Goal: Task Accomplishment & Management: Complete application form

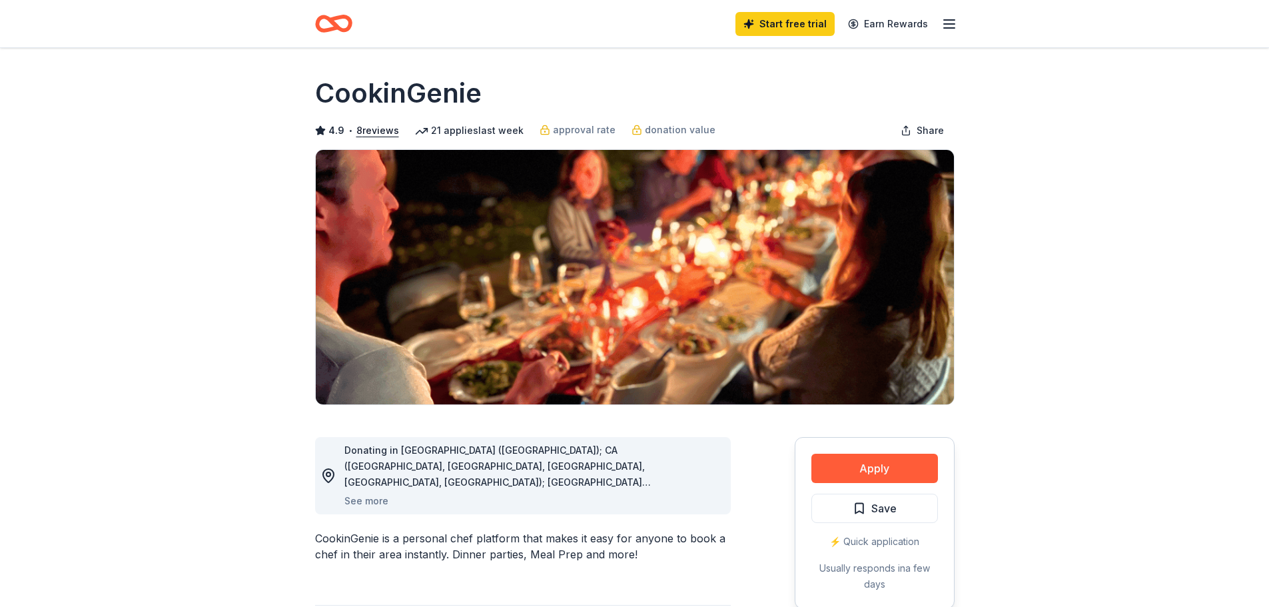
click at [341, 14] on icon "Home" at bounding box center [333, 23] width 37 height 31
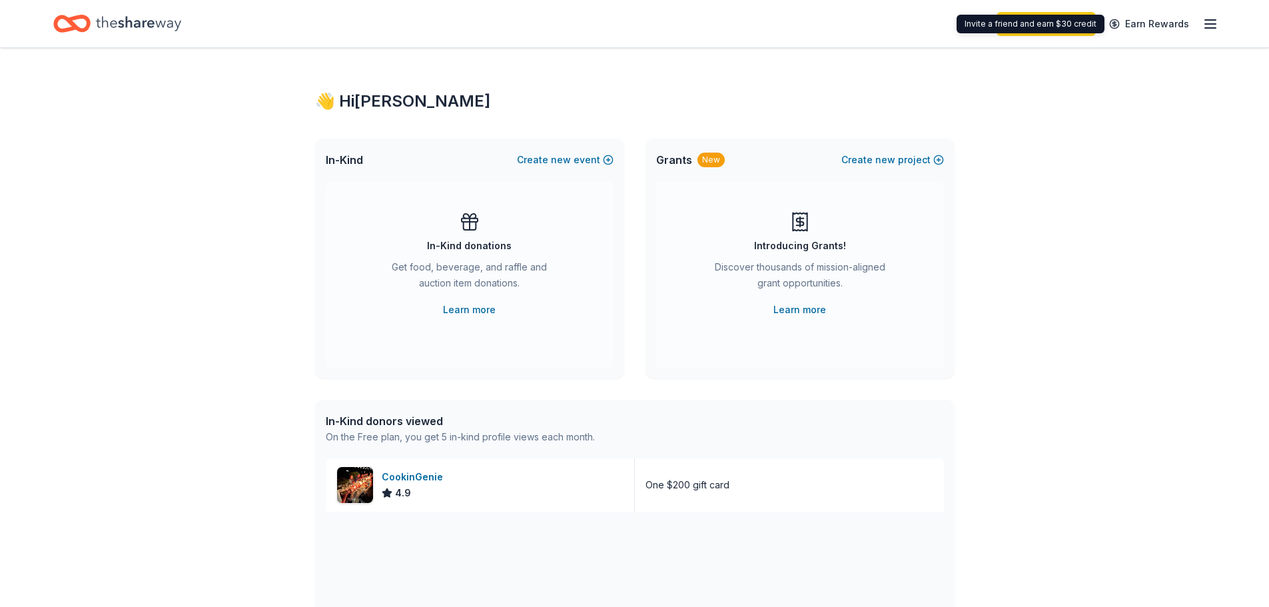
click at [1211, 23] on icon "button" at bounding box center [1211, 24] width 16 height 16
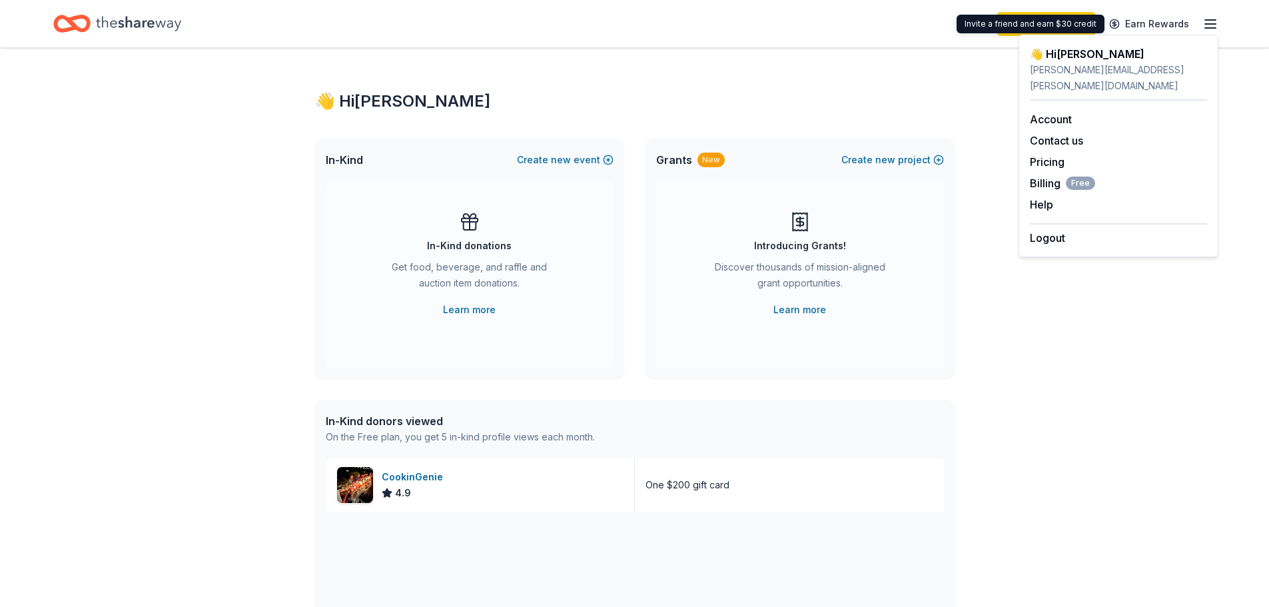
click at [771, 54] on div "👋 Hi [PERSON_NAME] In-Kind Create new event In-Kind donations Get food, beverag…" at bounding box center [635, 513] width 682 height 930
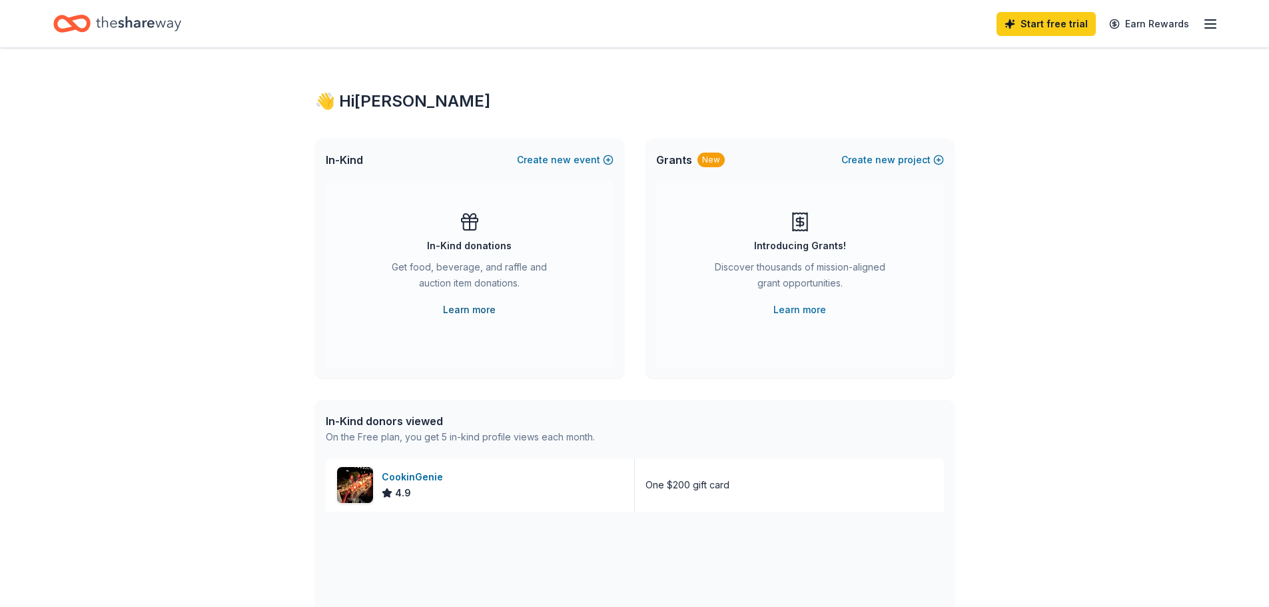
click at [478, 307] on link "Learn more" at bounding box center [469, 310] width 53 height 16
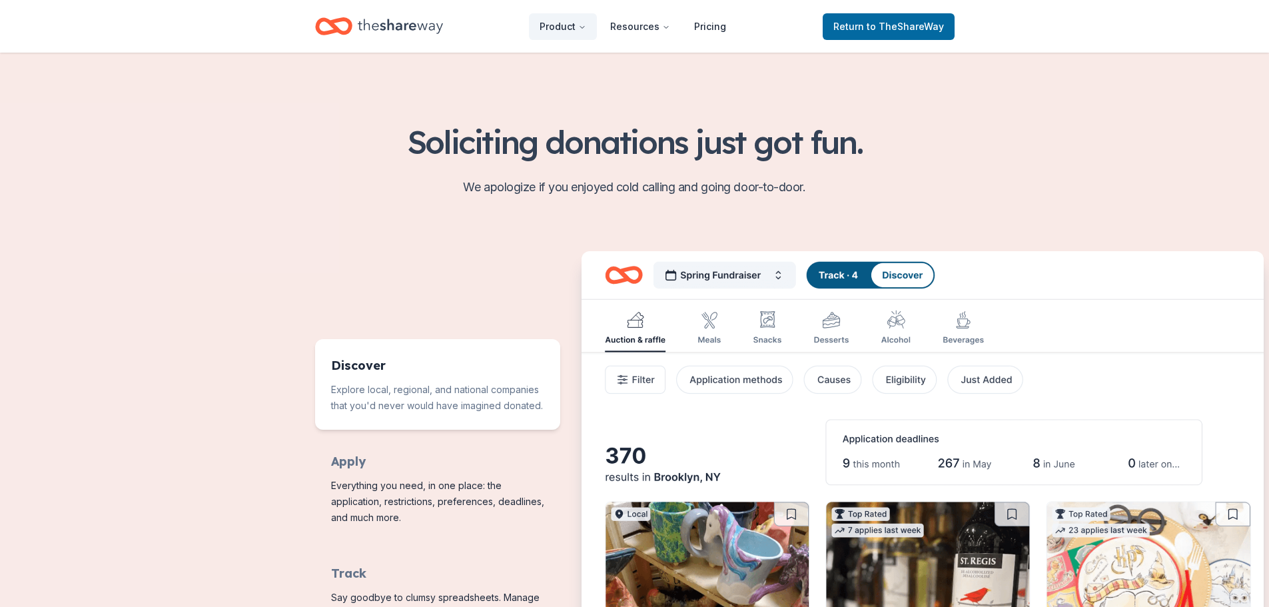
scroll to position [533, 0]
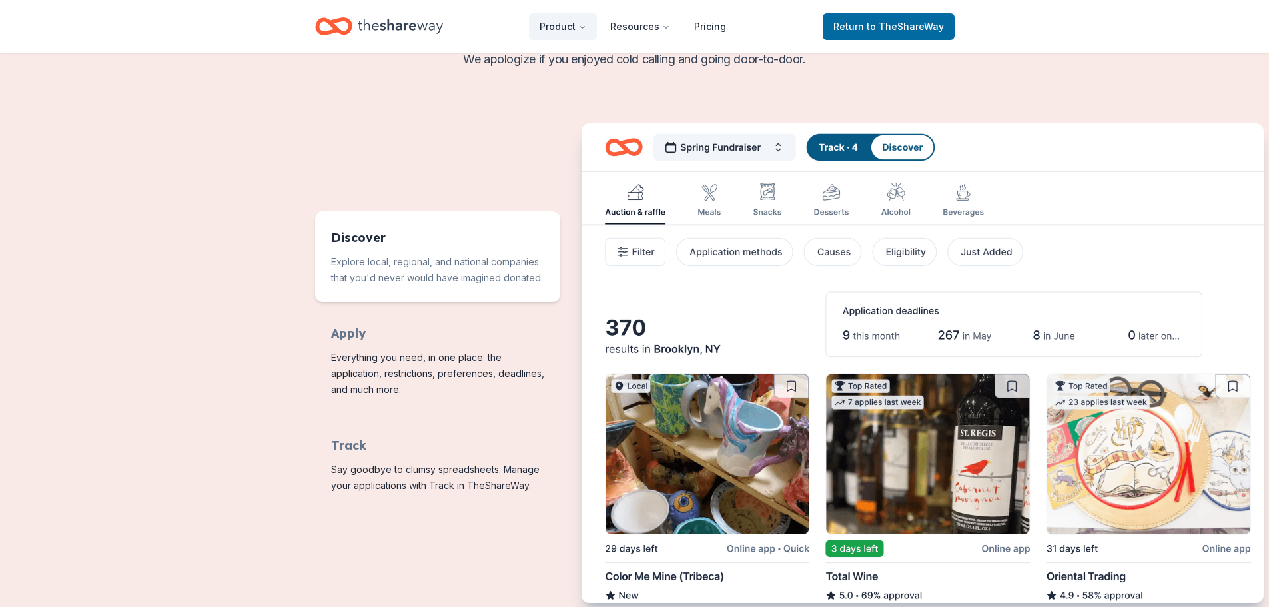
click at [748, 152] on img "Features for running your books" at bounding box center [923, 364] width 682 height 482
click at [764, 145] on img "Features for running your books" at bounding box center [923, 364] width 682 height 482
click at [893, 20] on span "Return to TheShareWay" at bounding box center [889, 27] width 111 height 16
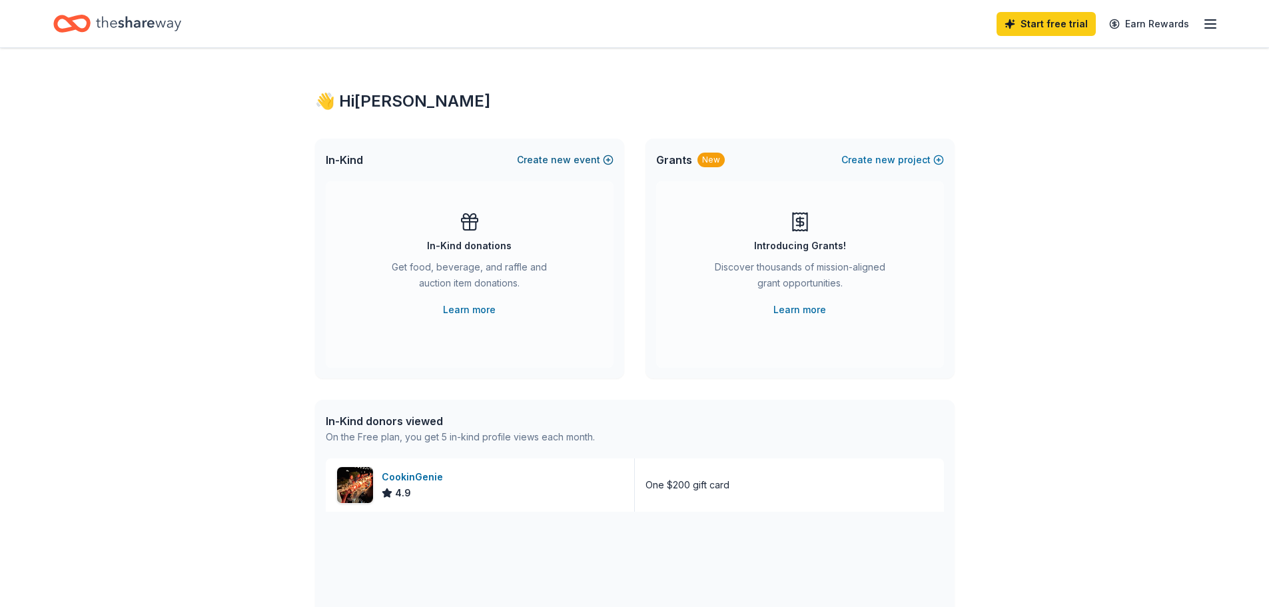
click at [564, 161] on span "new" at bounding box center [561, 160] width 20 height 16
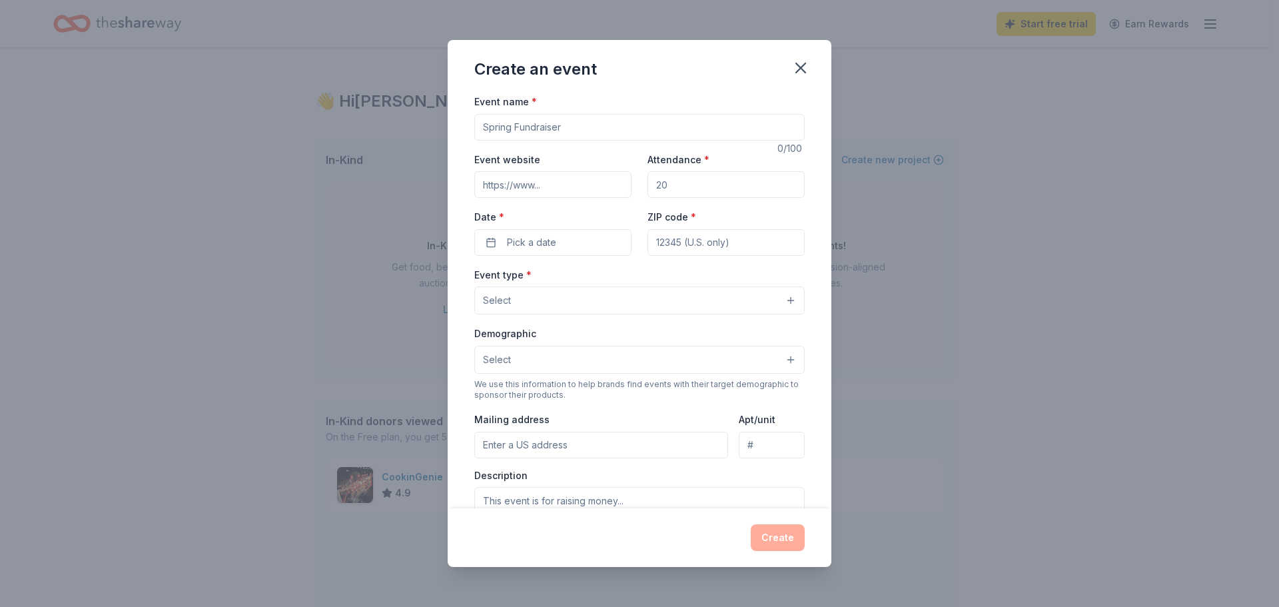
click at [550, 133] on input "Event name *" at bounding box center [639, 127] width 331 height 27
type input "L"
type input "Blue Stampede Trunk or Treat"
click at [684, 192] on input "Attendance *" at bounding box center [726, 184] width 157 height 27
type input "50"
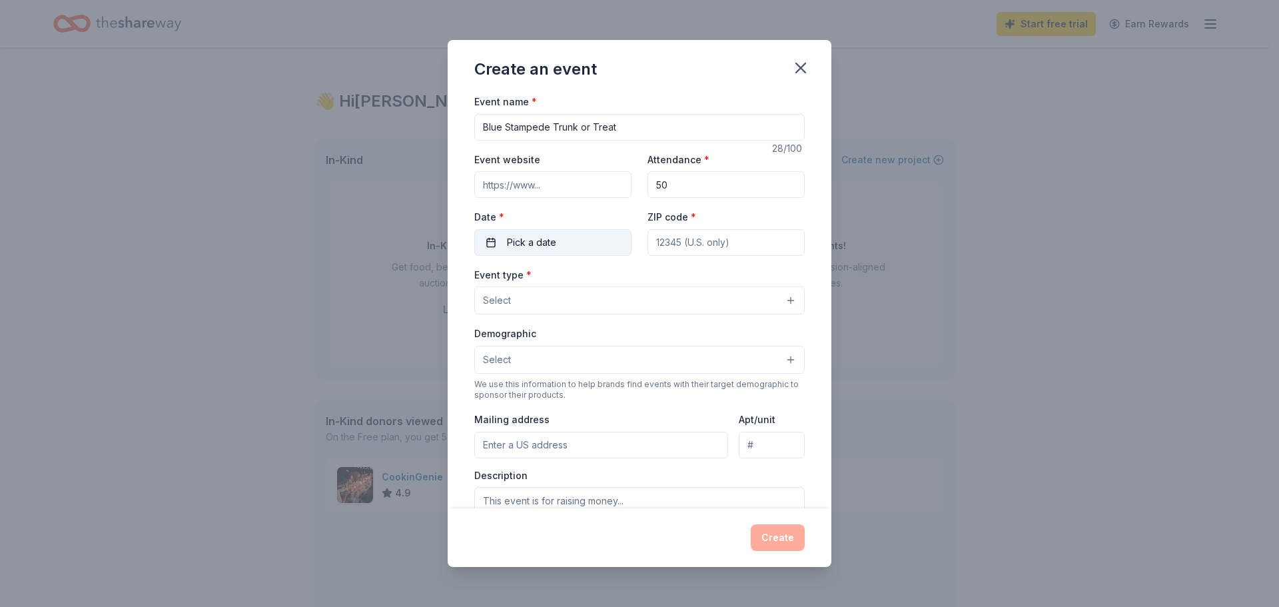
click at [542, 241] on span "Pick a date" at bounding box center [531, 243] width 49 height 16
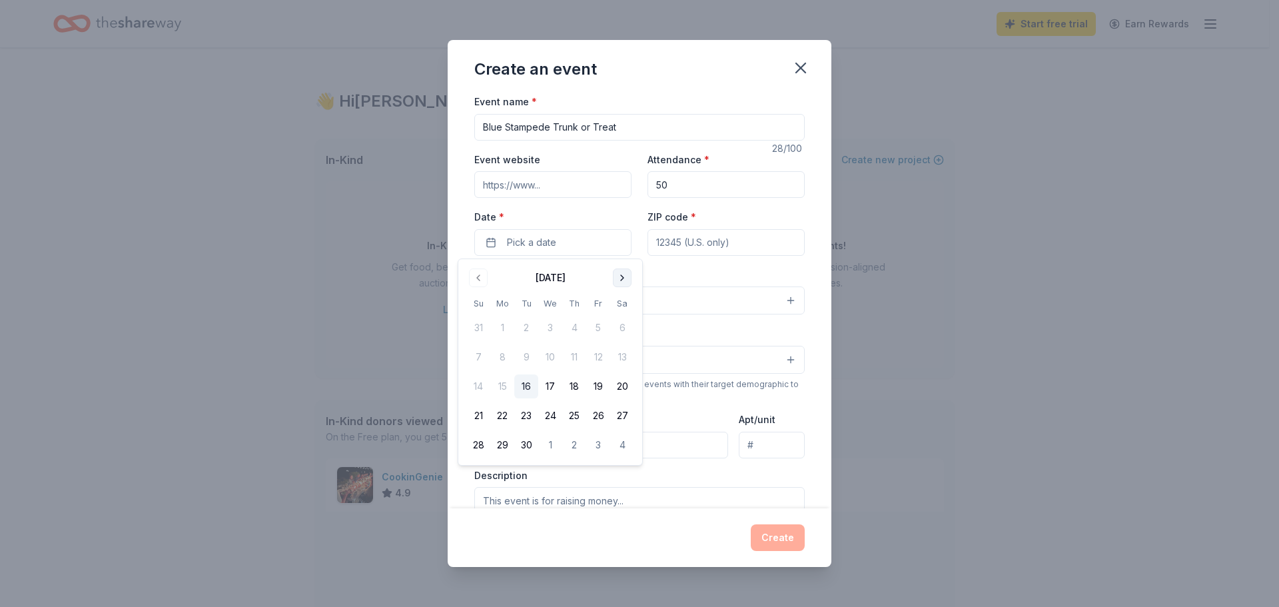
click at [620, 279] on button "Go to next month" at bounding box center [622, 278] width 19 height 19
click at [600, 452] on button "31" at bounding box center [598, 445] width 24 height 24
click at [698, 245] on input "ZIP code *" at bounding box center [726, 242] width 157 height 27
type input "77471"
click at [568, 305] on button "Select" at bounding box center [639, 301] width 331 height 28
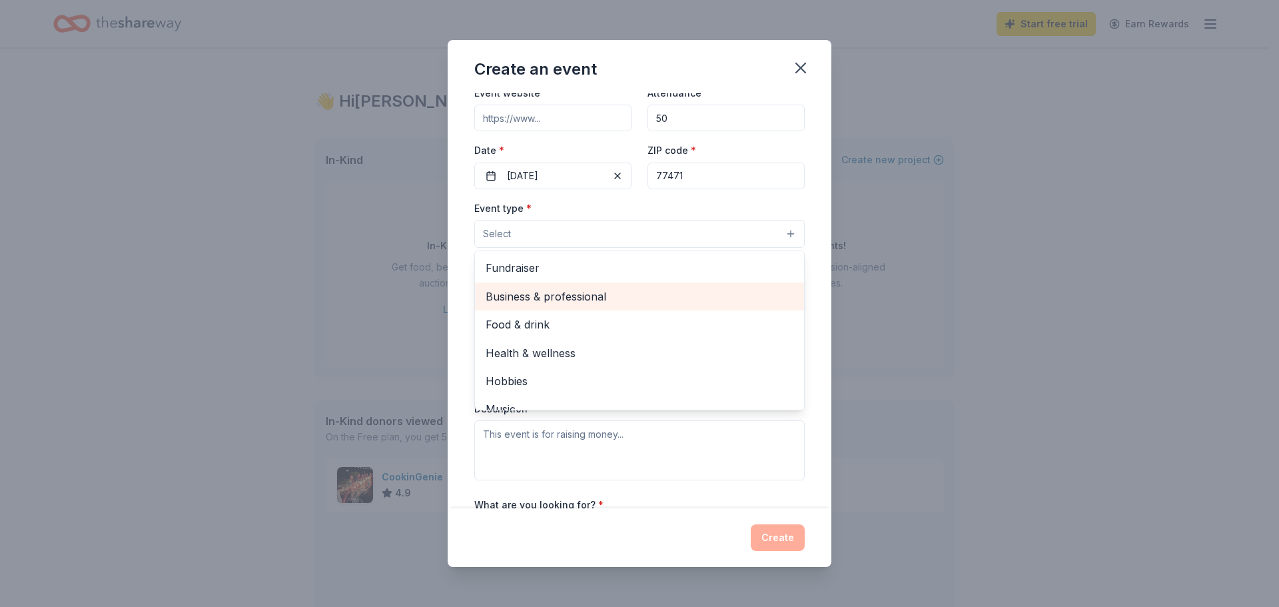
scroll to position [45, 0]
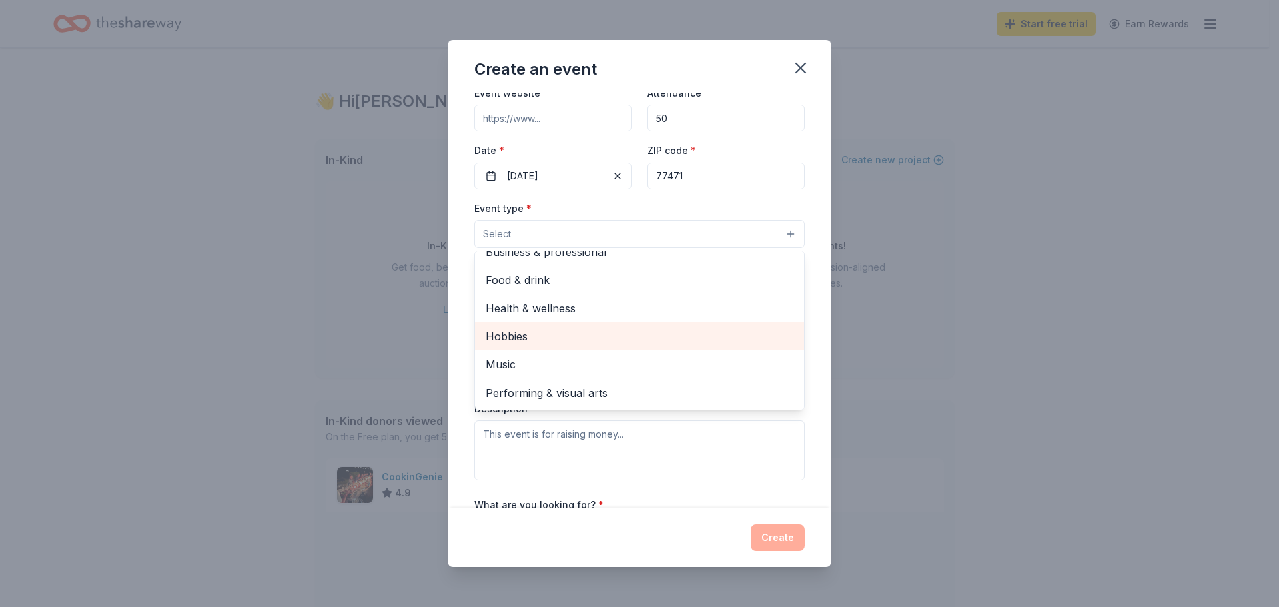
click at [564, 338] on span "Hobbies" at bounding box center [640, 336] width 308 height 17
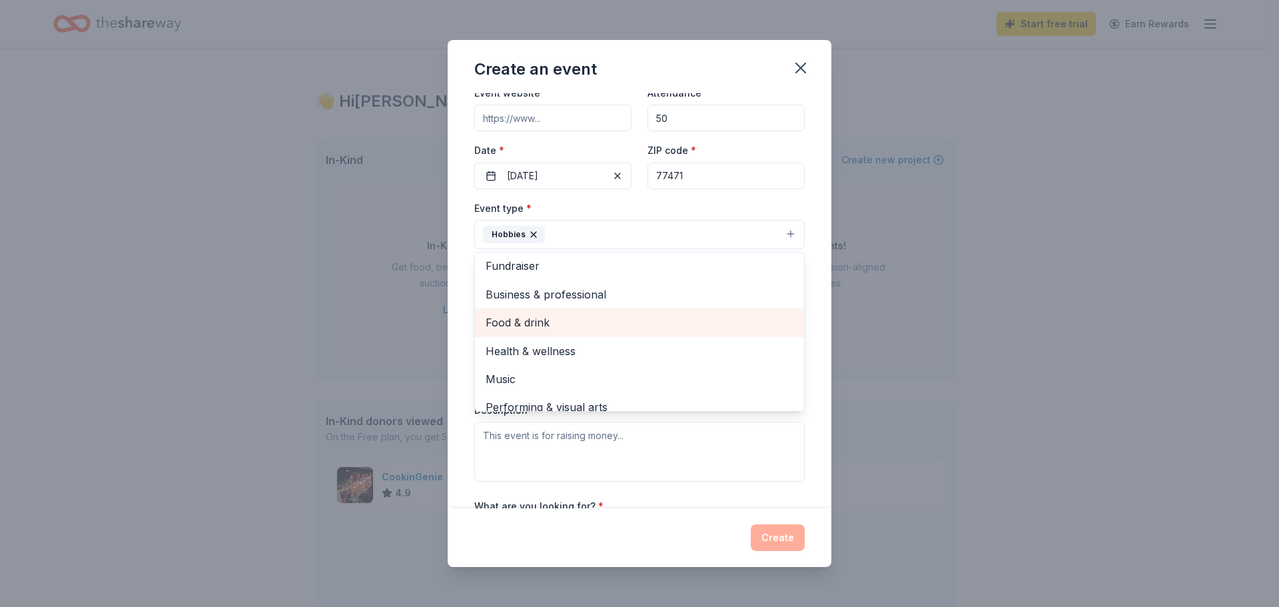
scroll to position [0, 0]
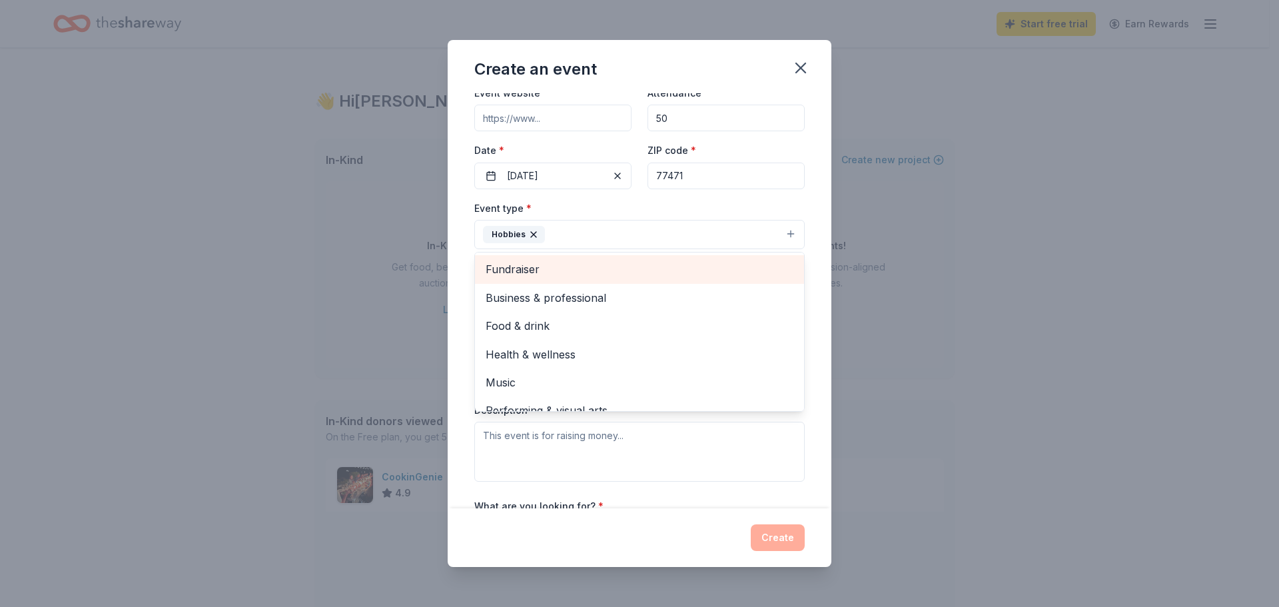
click at [628, 263] on span "Fundraiser" at bounding box center [640, 269] width 308 height 17
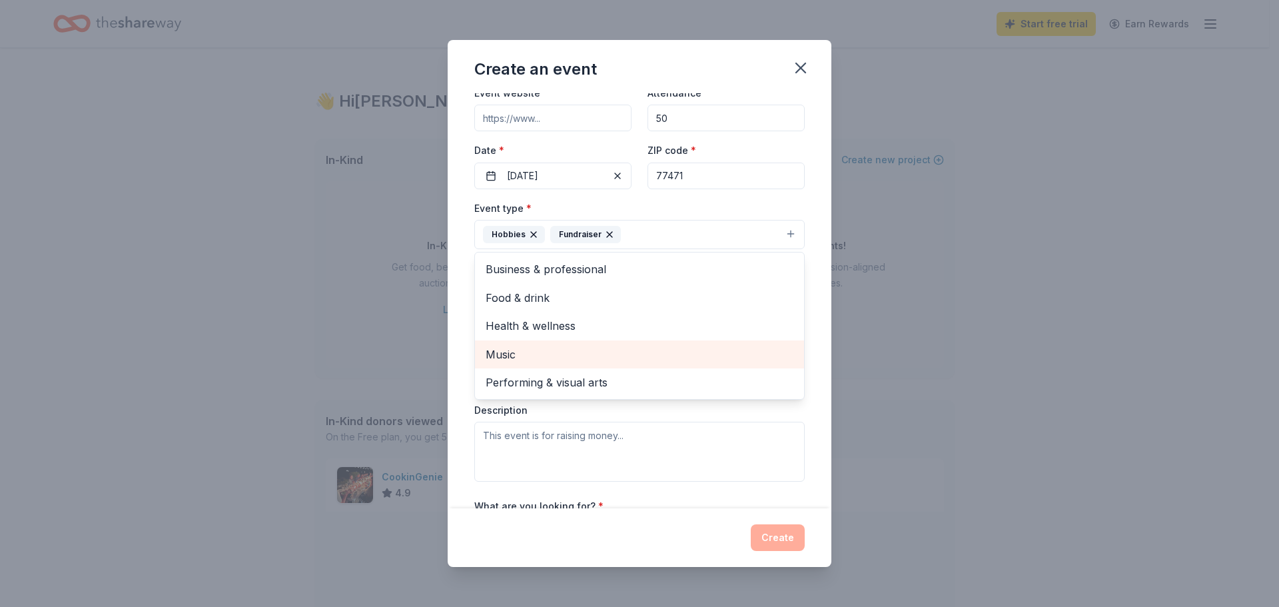
click at [628, 351] on span "Music" at bounding box center [640, 354] width 308 height 17
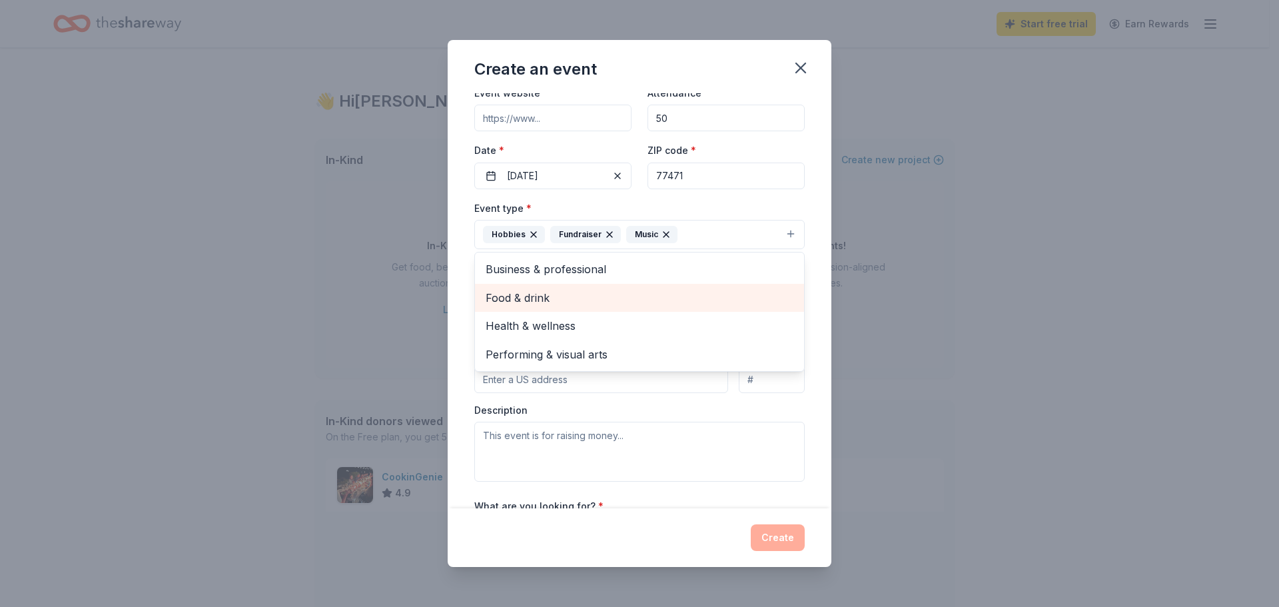
click at [631, 299] on span "Food & drink" at bounding box center [640, 297] width 308 height 17
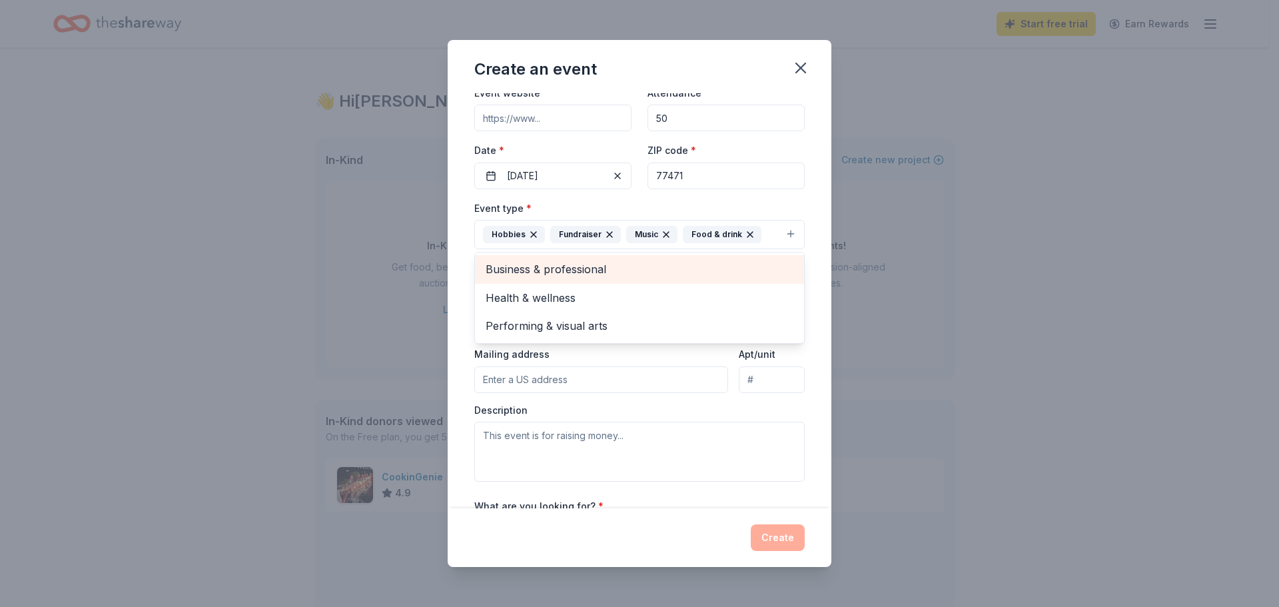
click at [627, 279] on div "Business & professional" at bounding box center [639, 269] width 329 height 28
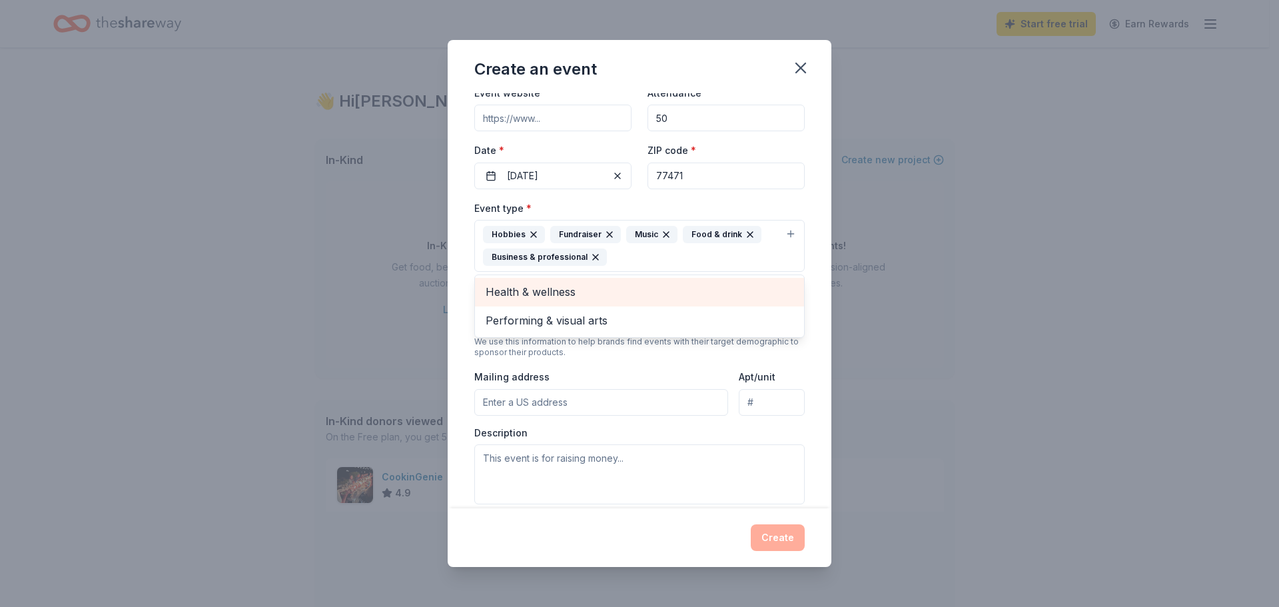
click at [608, 291] on span "Health & wellness" at bounding box center [640, 291] width 308 height 17
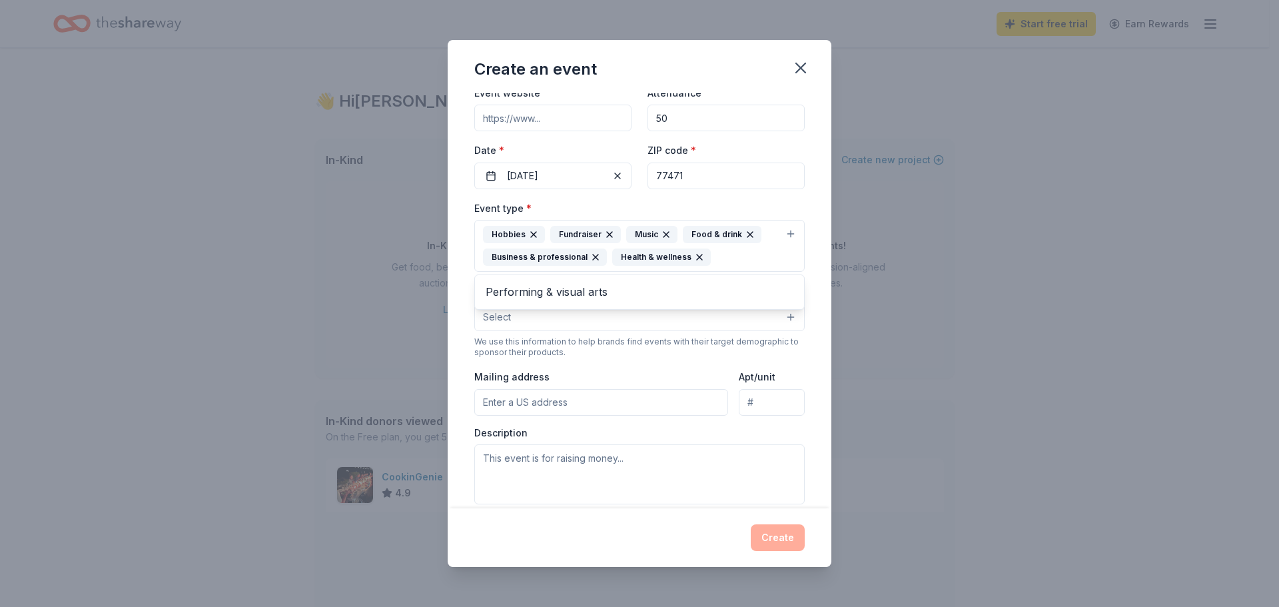
click at [810, 330] on div "Event name * Blue Stampede Trunk or Treat 28 /100 Event website Attendance * 50…" at bounding box center [640, 300] width 384 height 415
click at [694, 309] on button "Select" at bounding box center [639, 317] width 331 height 28
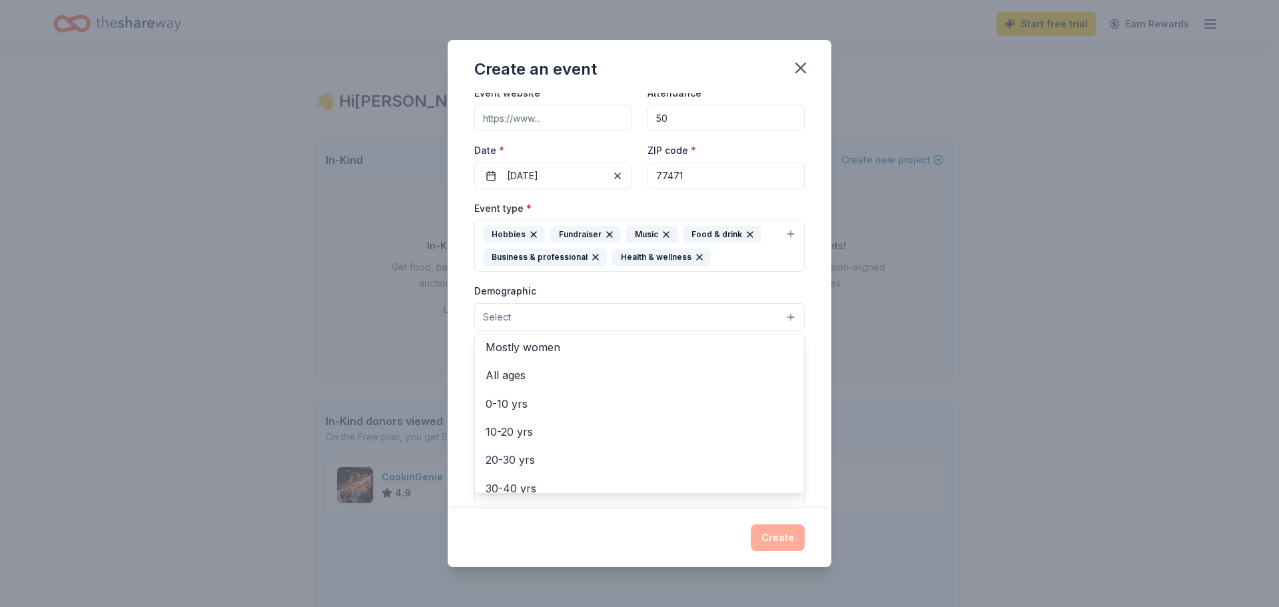
scroll to position [57, 0]
click at [650, 381] on span "All ages" at bounding box center [640, 378] width 308 height 17
click at [815, 404] on div "Event name * Blue Stampede Trunk or Treat 28 /100 Event website Attendance * 50…" at bounding box center [640, 300] width 384 height 415
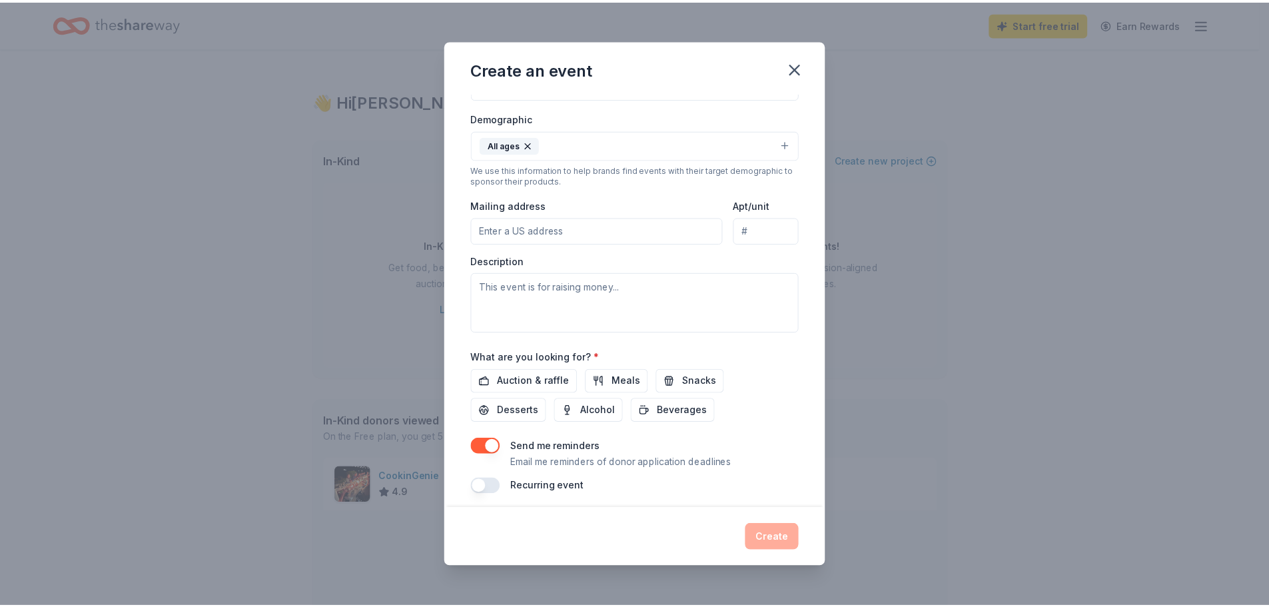
scroll to position [247, 0]
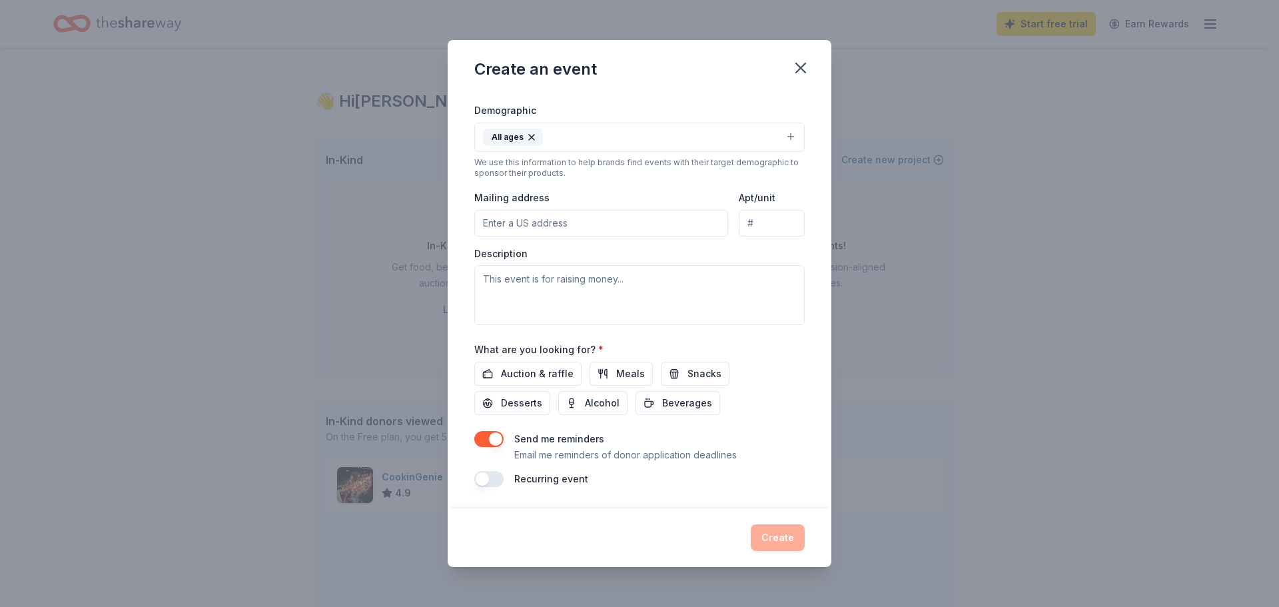
click at [564, 227] on input "Mailing address" at bounding box center [601, 223] width 254 height 27
click at [558, 225] on input "Mailing address" at bounding box center [601, 223] width 254 height 27
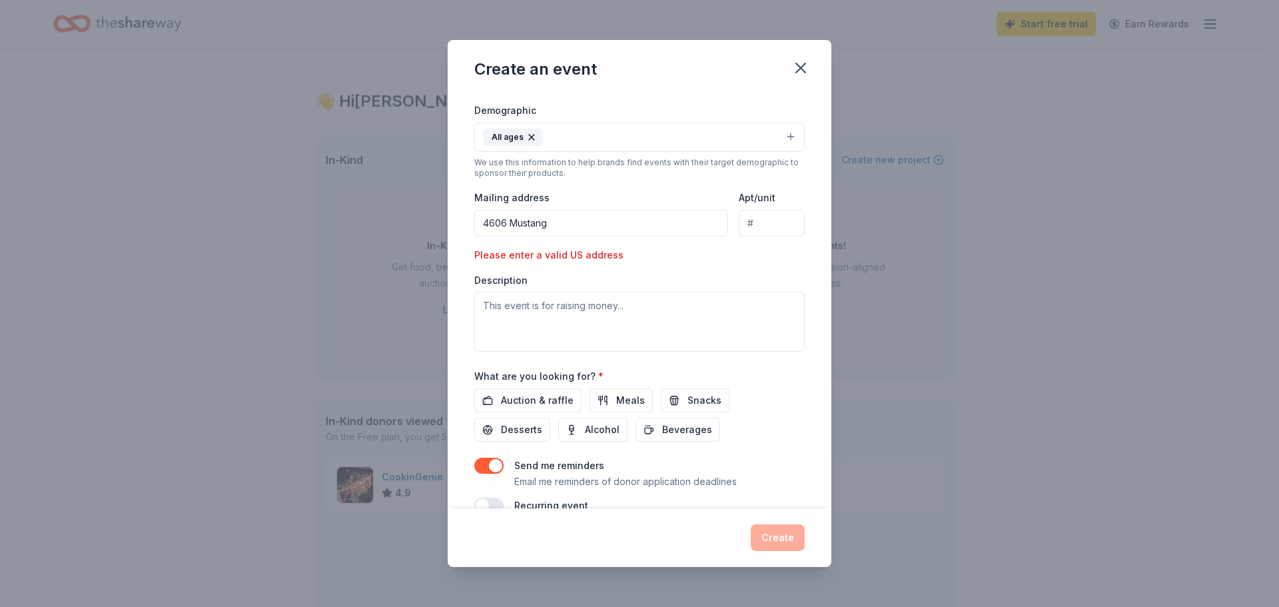
click at [586, 224] on input "4606 Mustang" at bounding box center [601, 223] width 254 height 27
click at [592, 230] on input "4606 Mustang" at bounding box center [601, 223] width 254 height 27
click at [776, 267] on div "Event type * Hobbies Fundraiser Music Food & drink Business & professional Heal…" at bounding box center [639, 185] width 331 height 333
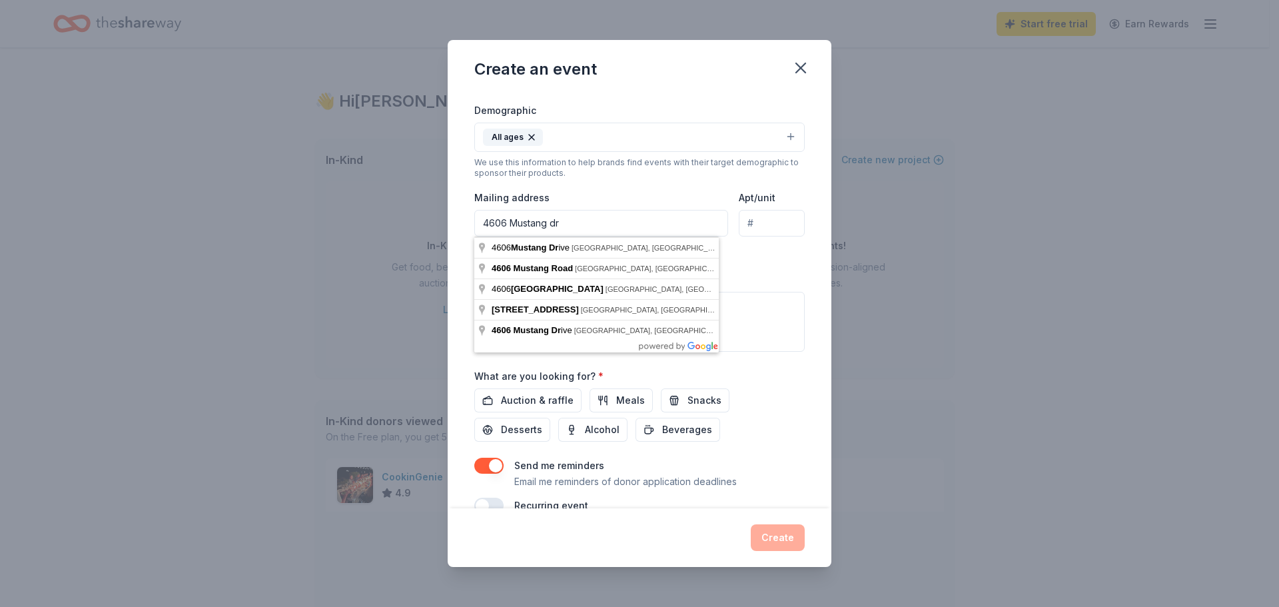
click at [604, 226] on input "4606 Mustang dr" at bounding box center [601, 223] width 254 height 27
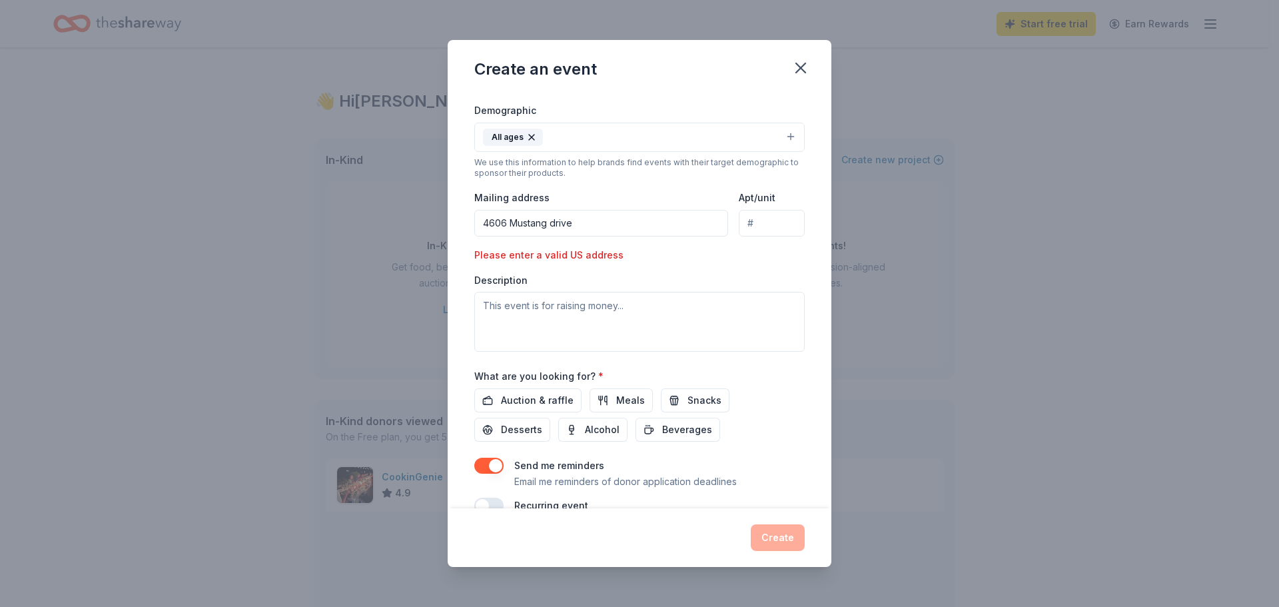
click at [598, 225] on input "4606 Mustang drive" at bounding box center [601, 223] width 254 height 27
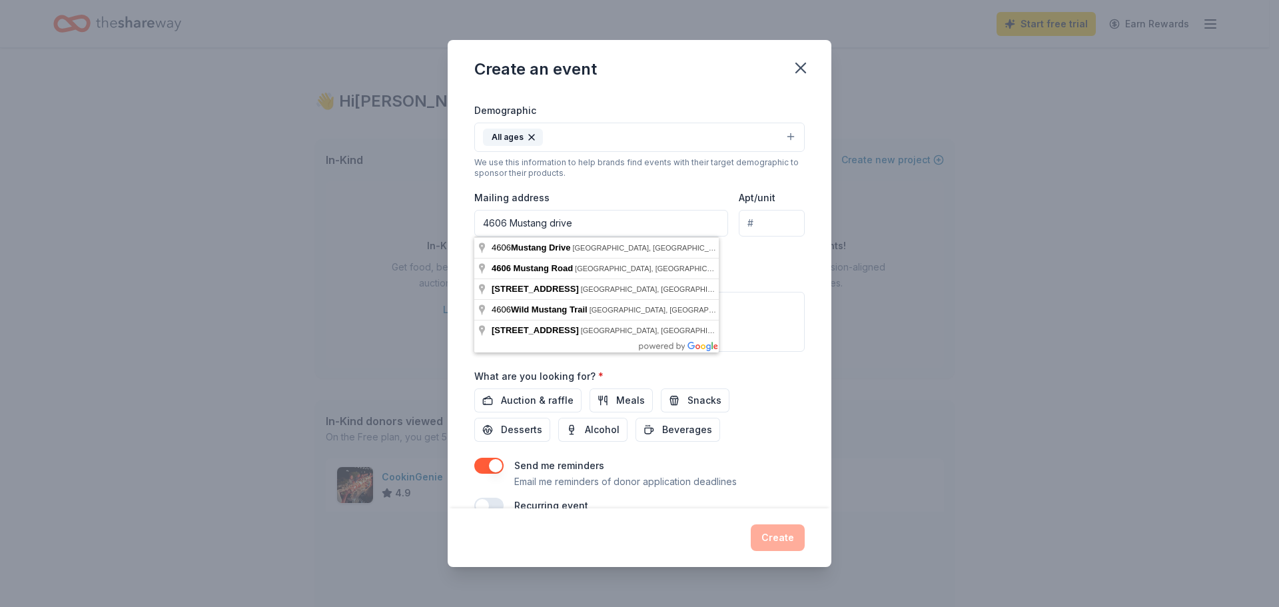
drag, startPoint x: 604, startPoint y: 225, endPoint x: 418, endPoint y: 221, distance: 186.0
click at [418, 221] on div "Create an event Event name * Blue Stampede Trunk or Treat 28 /100 Event website…" at bounding box center [639, 303] width 1279 height 607
click at [606, 232] on input "4606 Mustang drive" at bounding box center [601, 223] width 254 height 27
click at [604, 225] on input "4606 Mustang Avenue" at bounding box center [601, 223] width 254 height 27
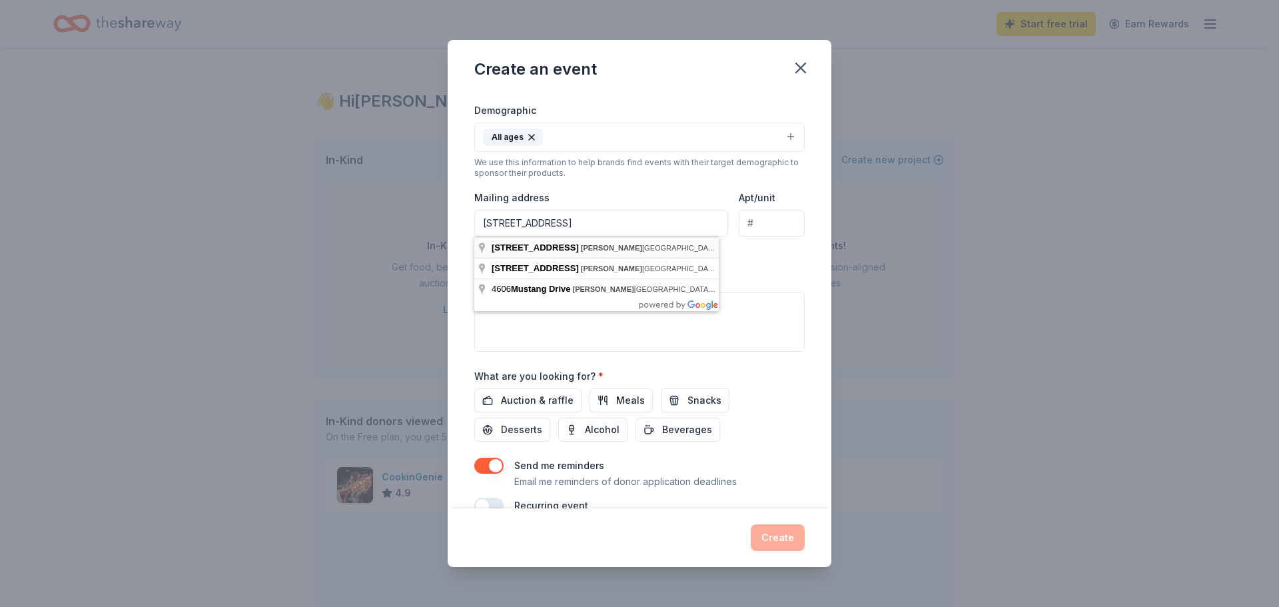
type input "4606 Mustang Avenue, Rosenberg, TX, 77471"
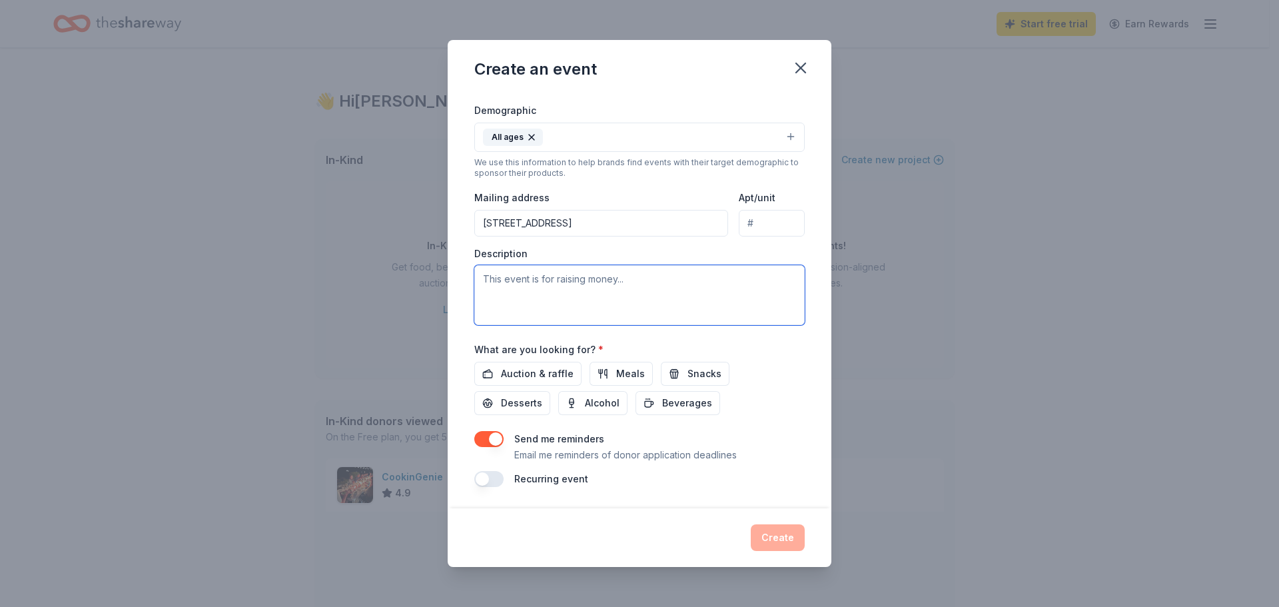
click at [528, 273] on textarea at bounding box center [639, 295] width 331 height 60
type textarea "This is a community event to help bring our students, staff, families and commu…"
click at [504, 376] on span "Auction & raffle" at bounding box center [537, 374] width 73 height 16
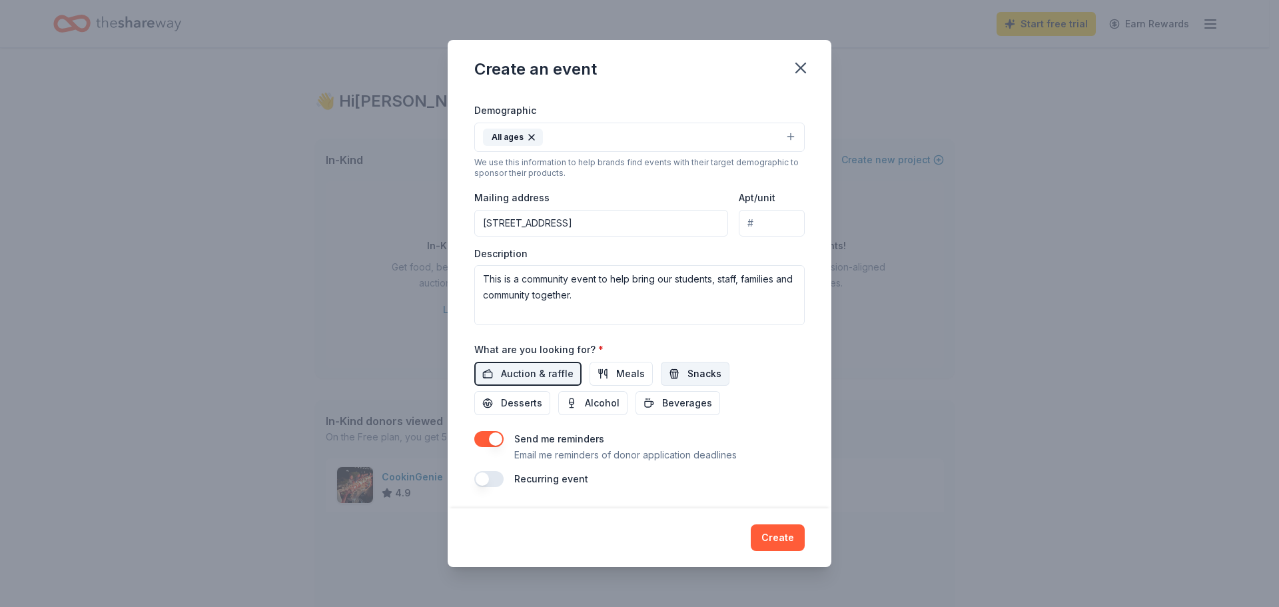
click at [680, 379] on button "Snacks" at bounding box center [695, 374] width 69 height 24
click at [524, 402] on span "Desserts" at bounding box center [521, 403] width 41 height 16
click at [788, 540] on button "Create" at bounding box center [778, 537] width 54 height 27
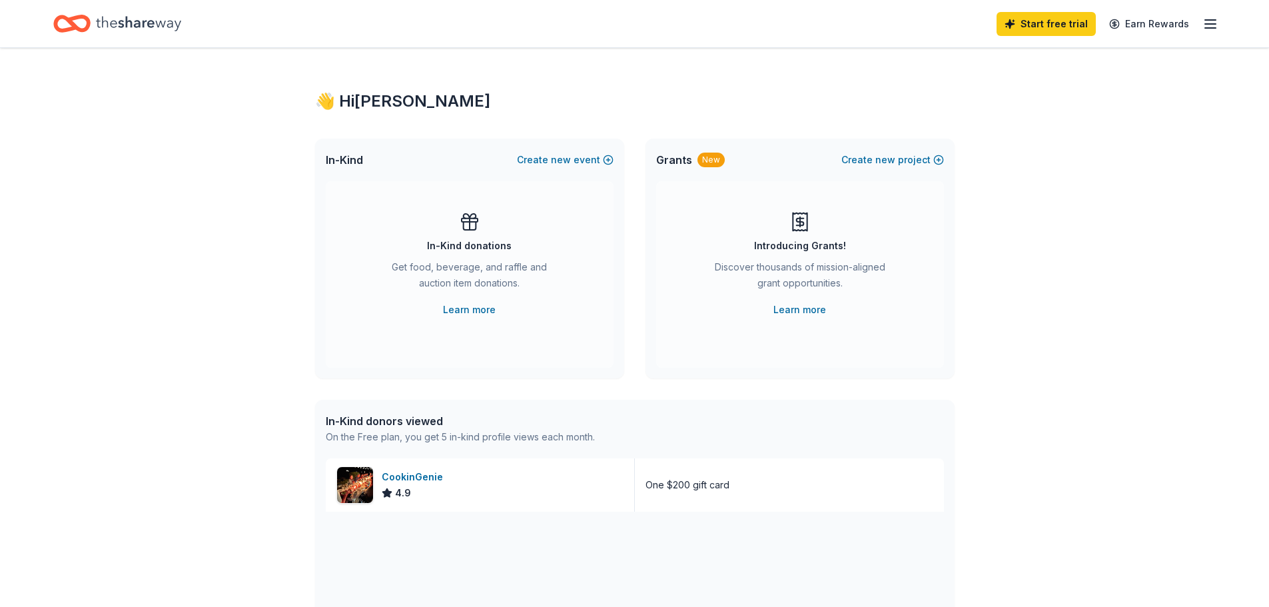
scroll to position [0, 0]
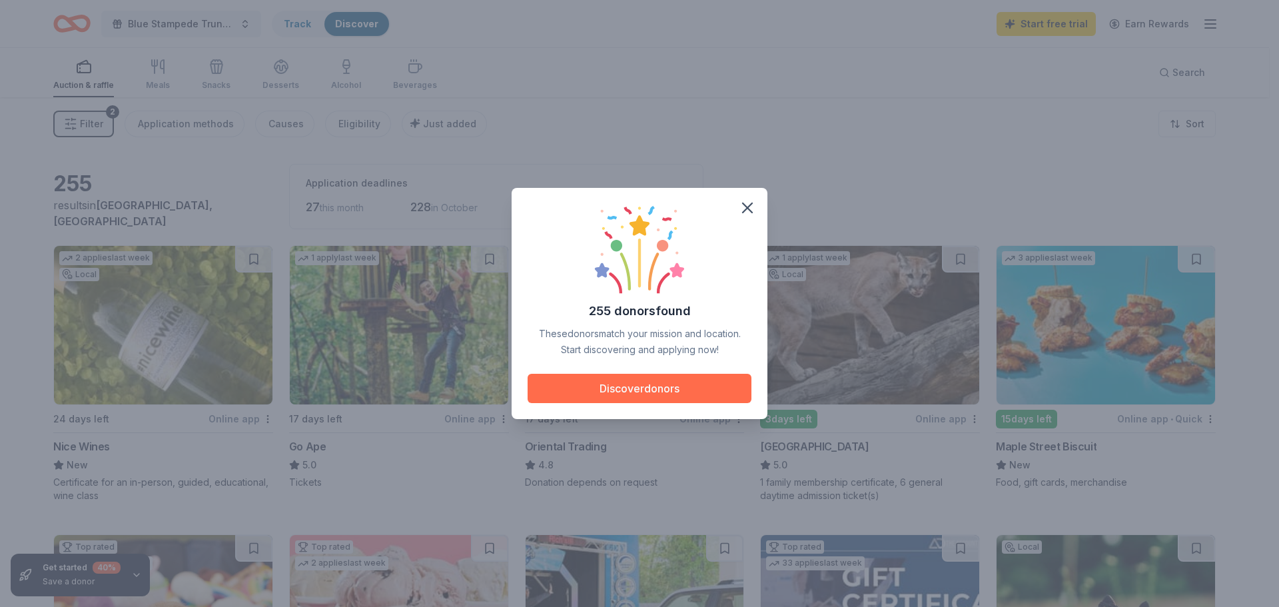
click at [675, 393] on button "Discover donors" at bounding box center [640, 388] width 224 height 29
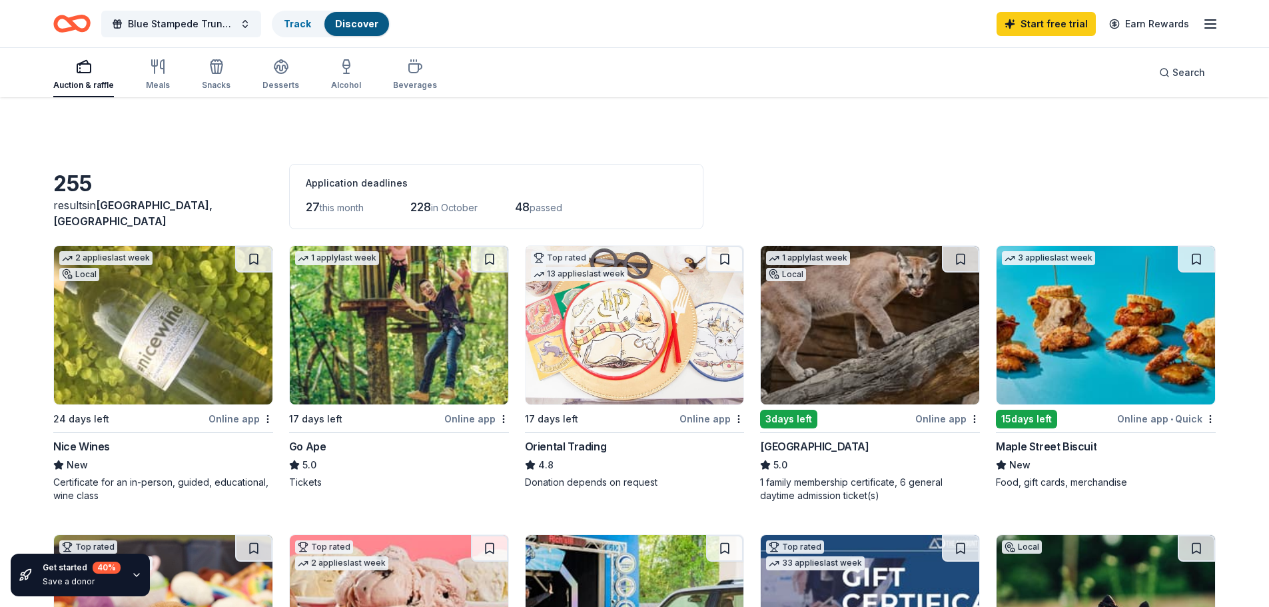
scroll to position [67, 0]
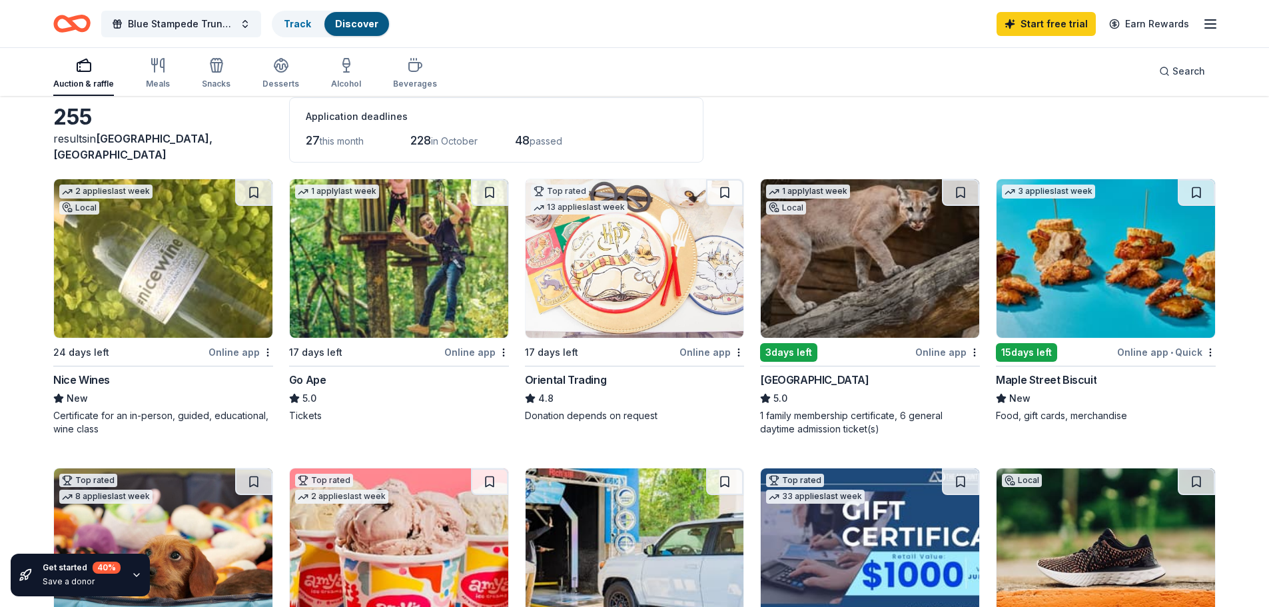
click at [946, 353] on div "Online app" at bounding box center [948, 352] width 65 height 17
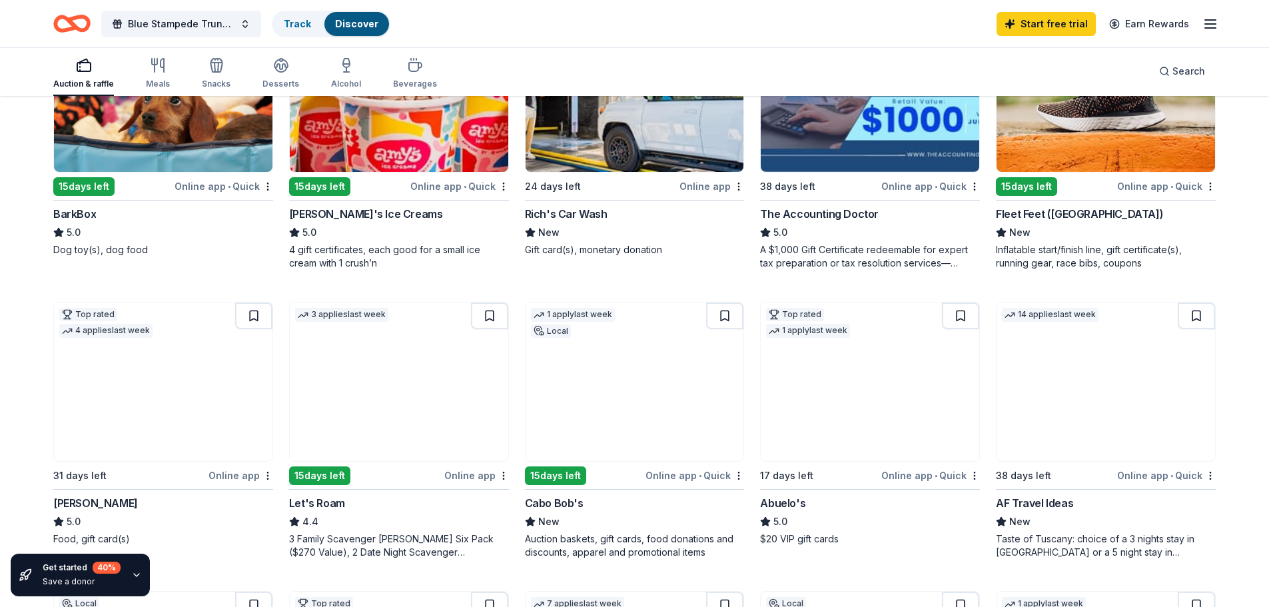
scroll to position [533, 0]
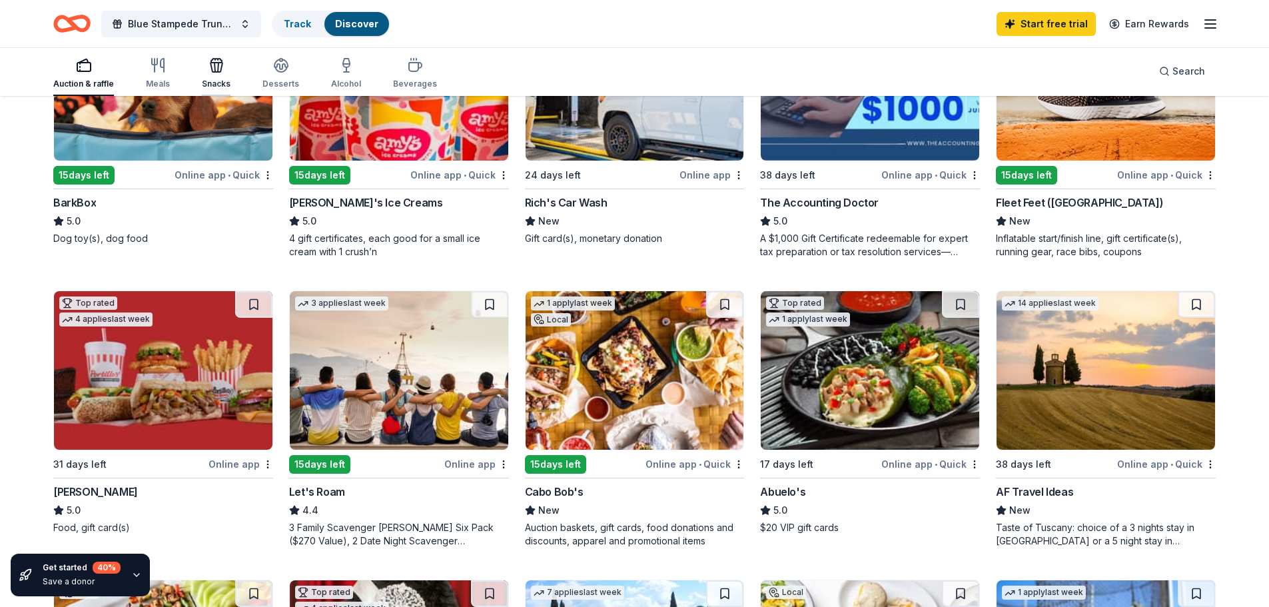
click at [217, 66] on icon "button" at bounding box center [217, 65] width 16 height 16
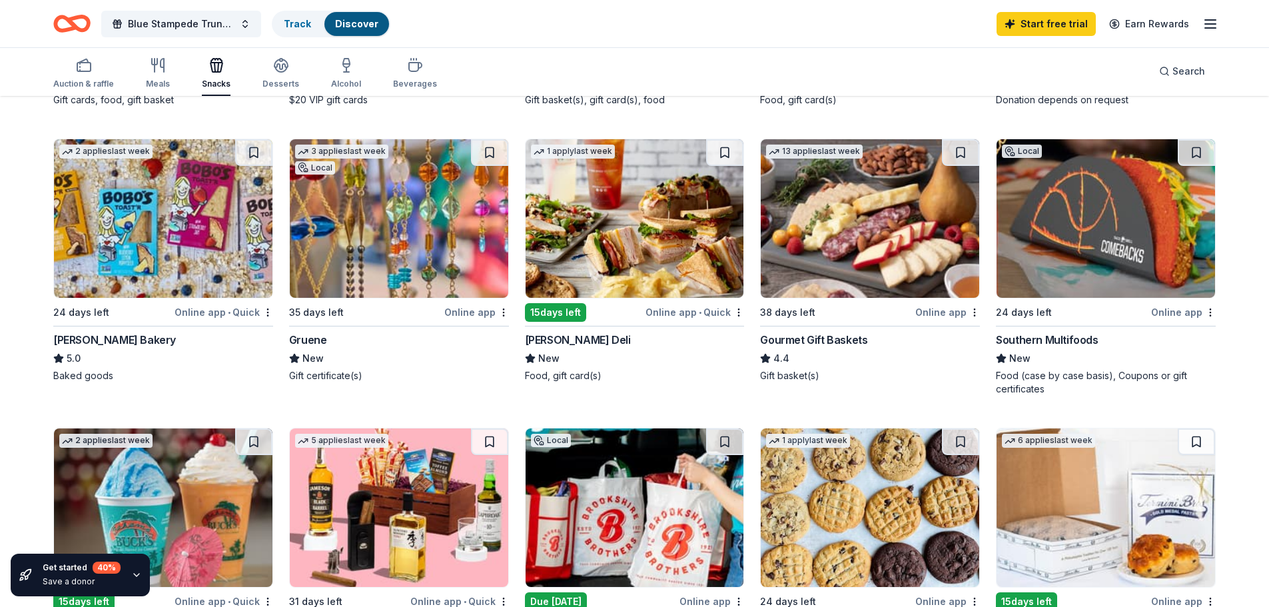
scroll to position [133, 0]
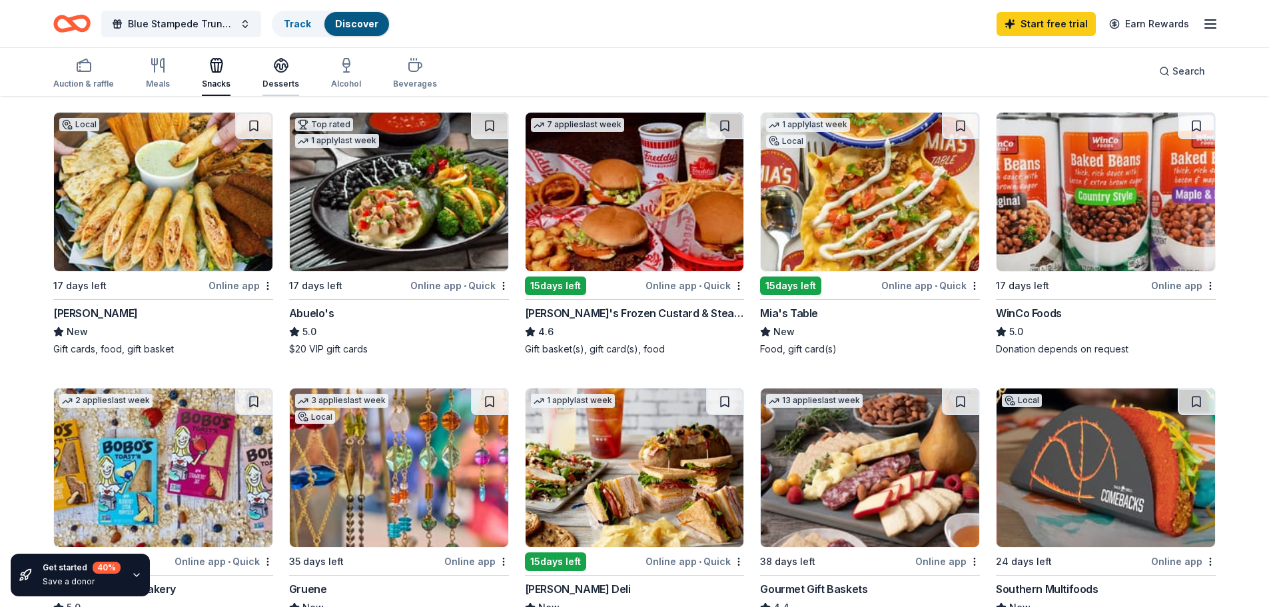
click at [275, 74] on div "Desserts" at bounding box center [281, 73] width 37 height 32
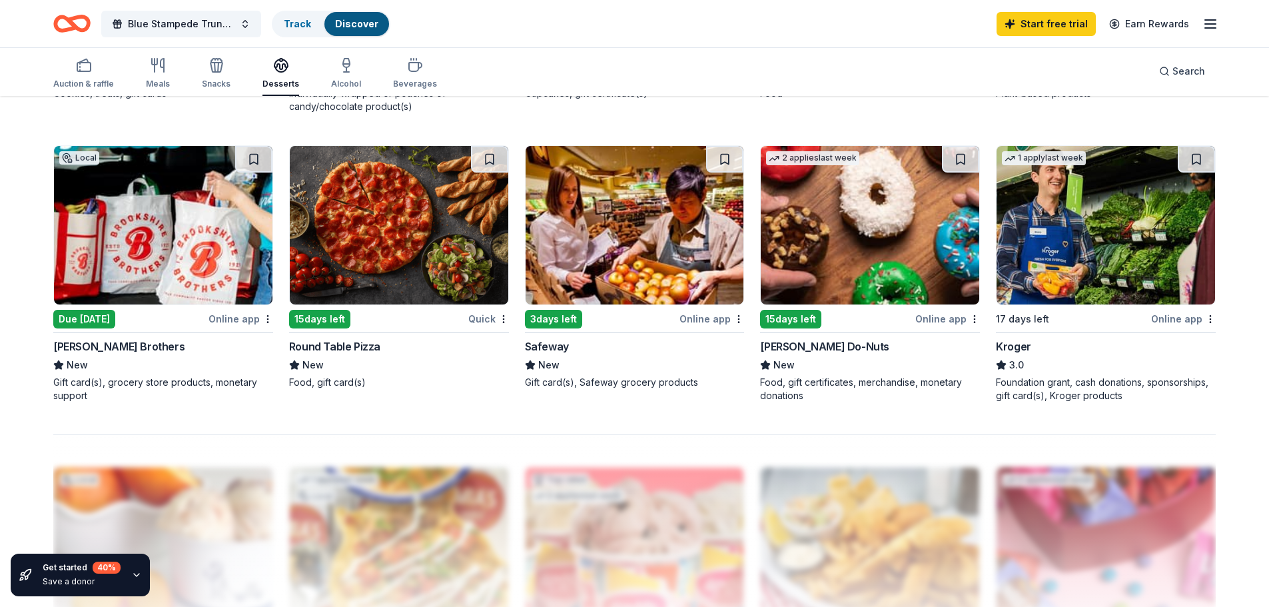
scroll to position [933, 0]
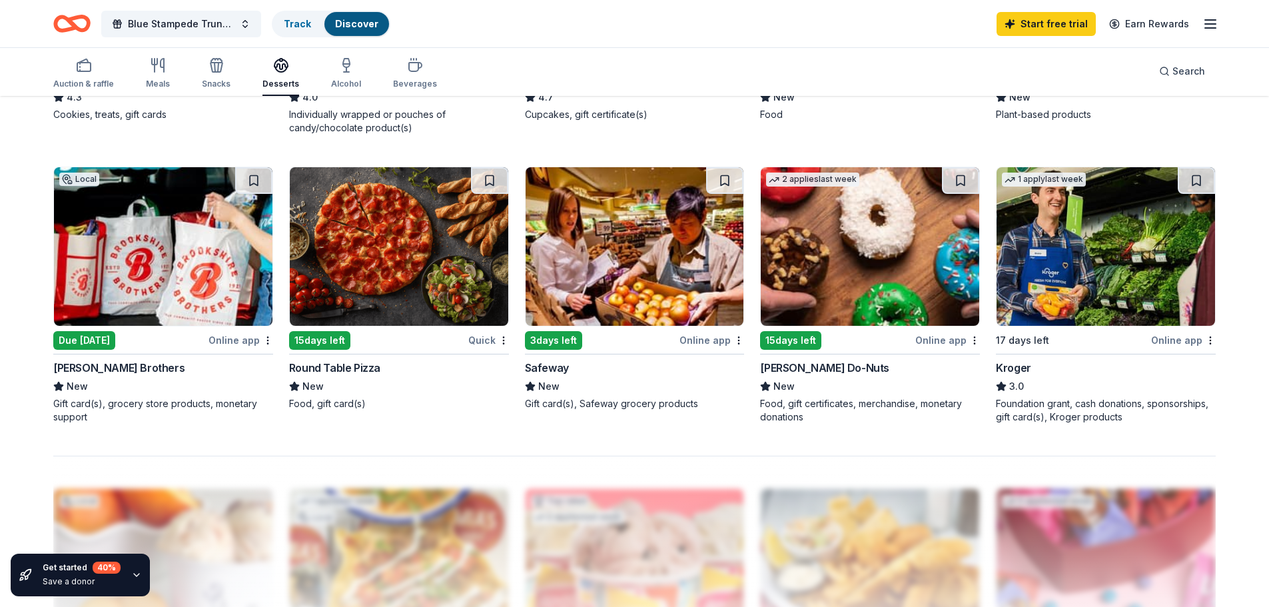
click at [1081, 292] on img at bounding box center [1106, 246] width 219 height 159
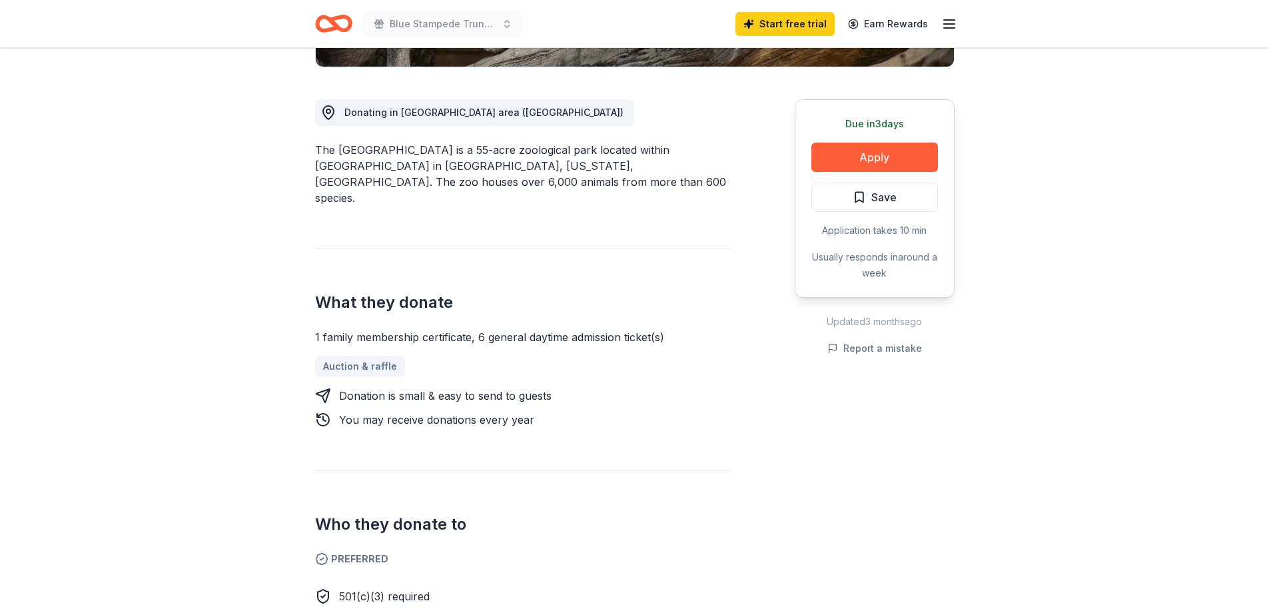
scroll to position [333, 0]
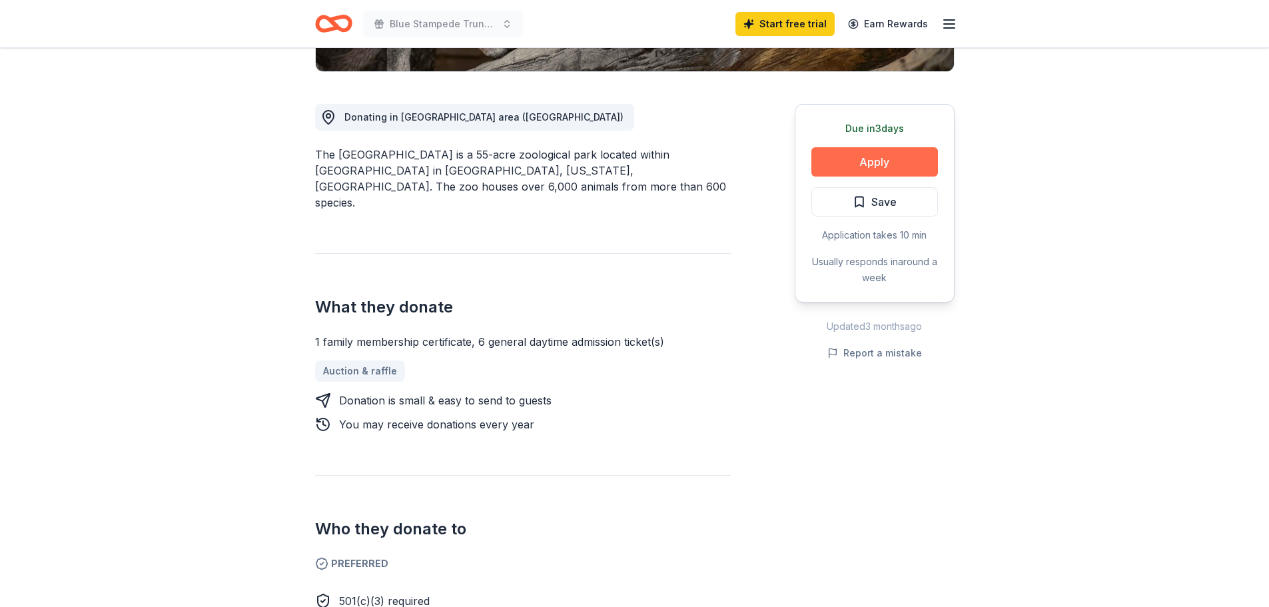
click at [868, 165] on button "Apply" at bounding box center [875, 161] width 127 height 29
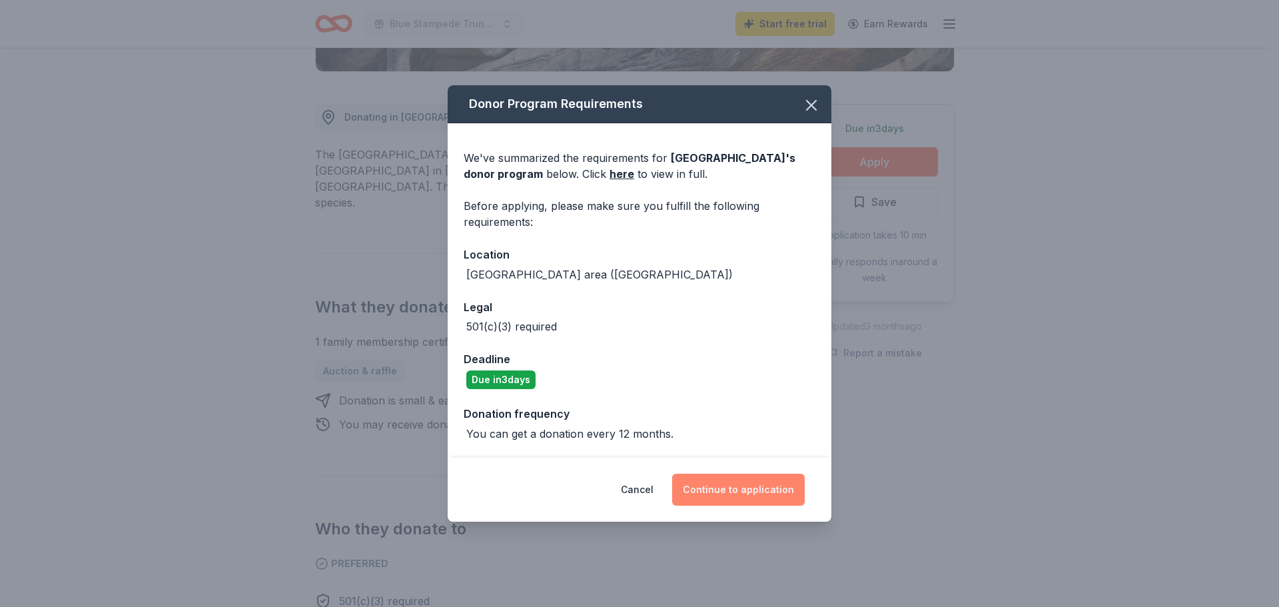
click at [758, 492] on button "Continue to application" at bounding box center [738, 490] width 133 height 32
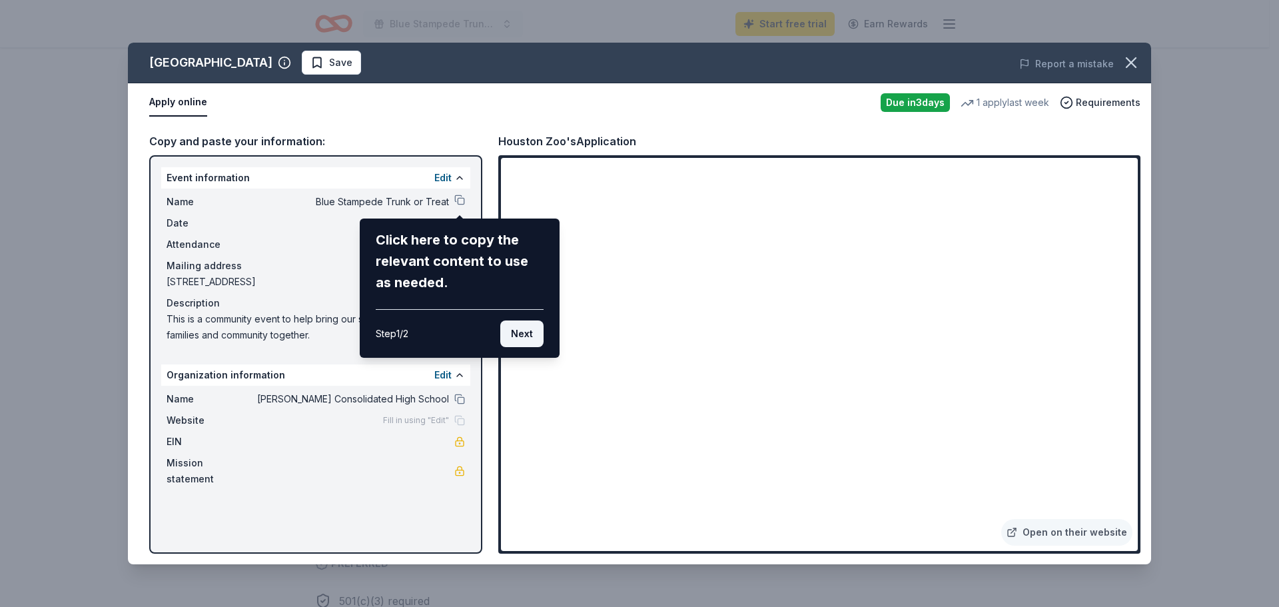
click at [527, 336] on button "Next" at bounding box center [521, 334] width 43 height 27
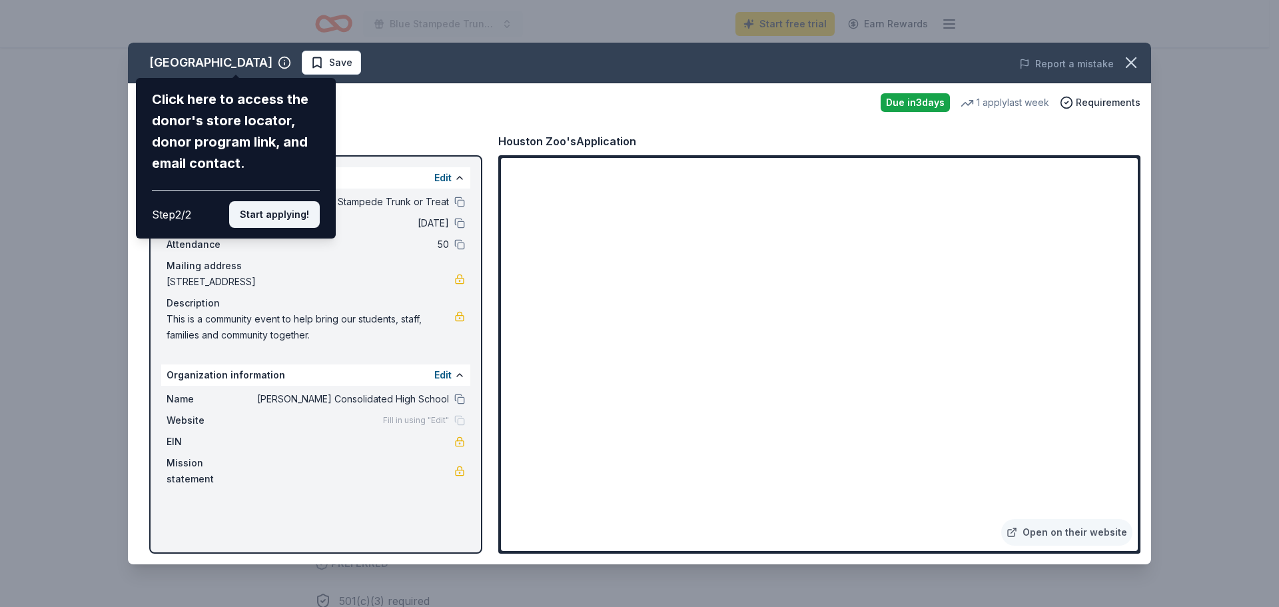
click at [271, 220] on button "Start applying!" at bounding box center [274, 214] width 91 height 27
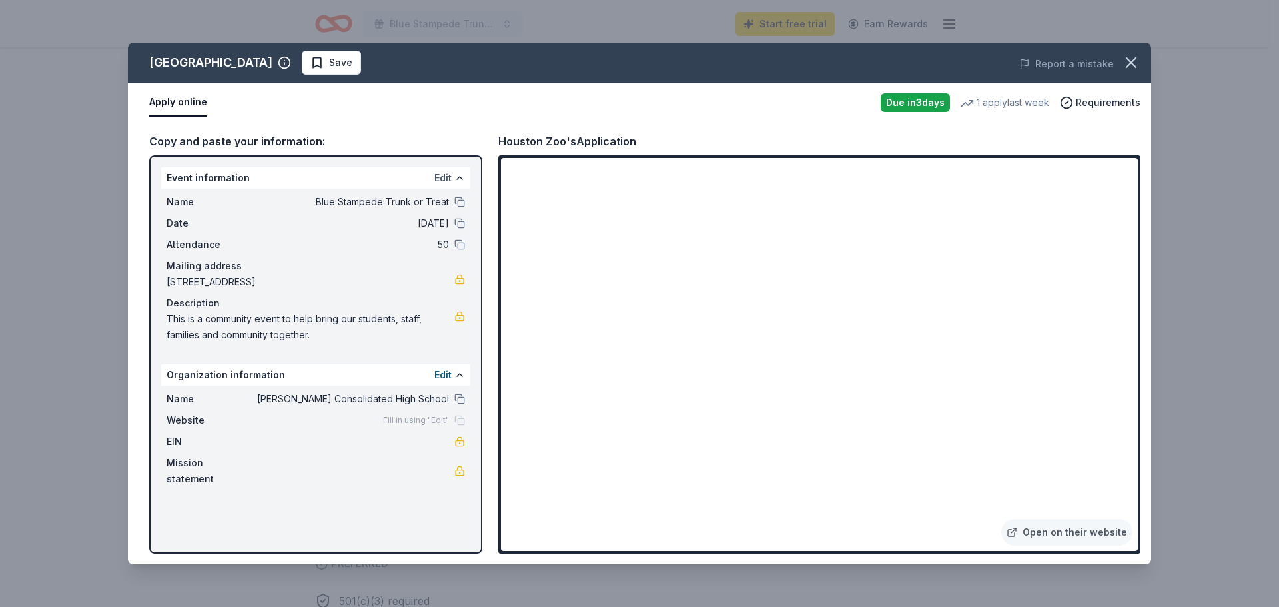
click at [445, 175] on button "Edit" at bounding box center [442, 178] width 17 height 16
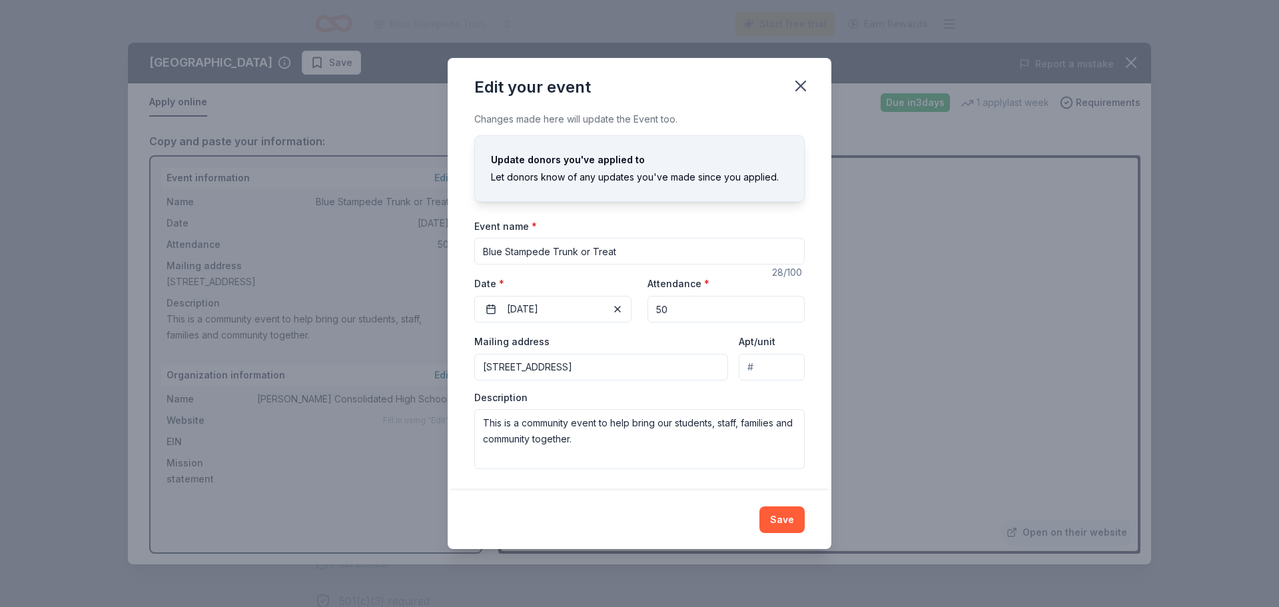
click at [668, 304] on input "50" at bounding box center [726, 309] width 157 height 27
type input "100"
click at [790, 520] on button "Save" at bounding box center [782, 519] width 45 height 27
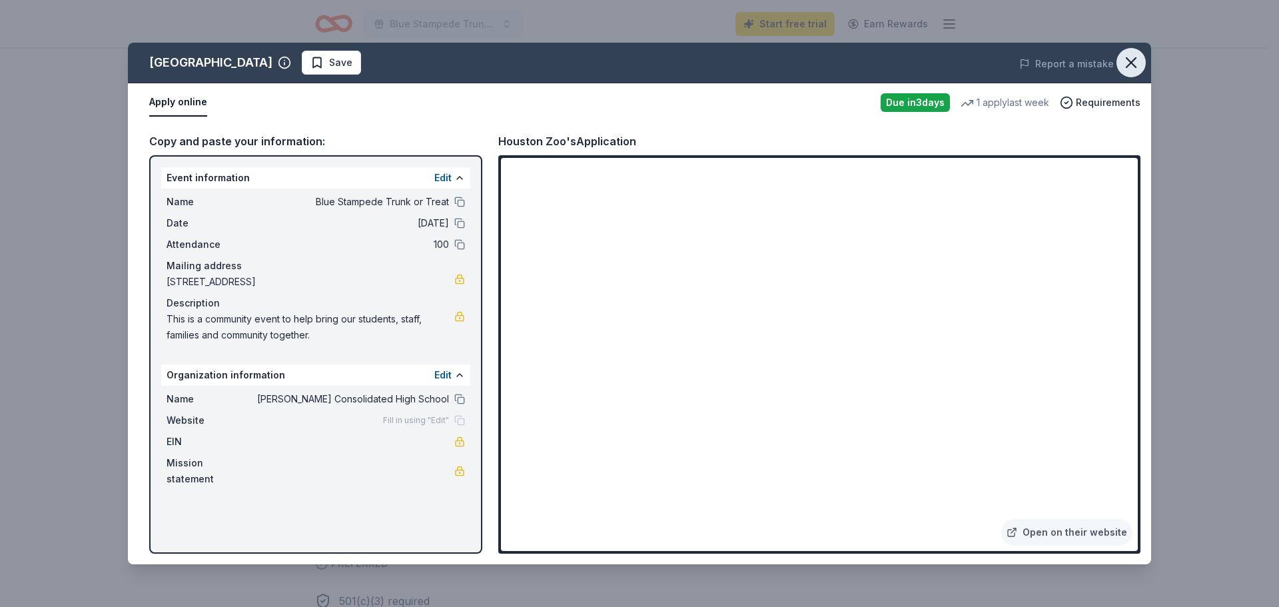
click at [1138, 61] on icon "button" at bounding box center [1131, 62] width 19 height 19
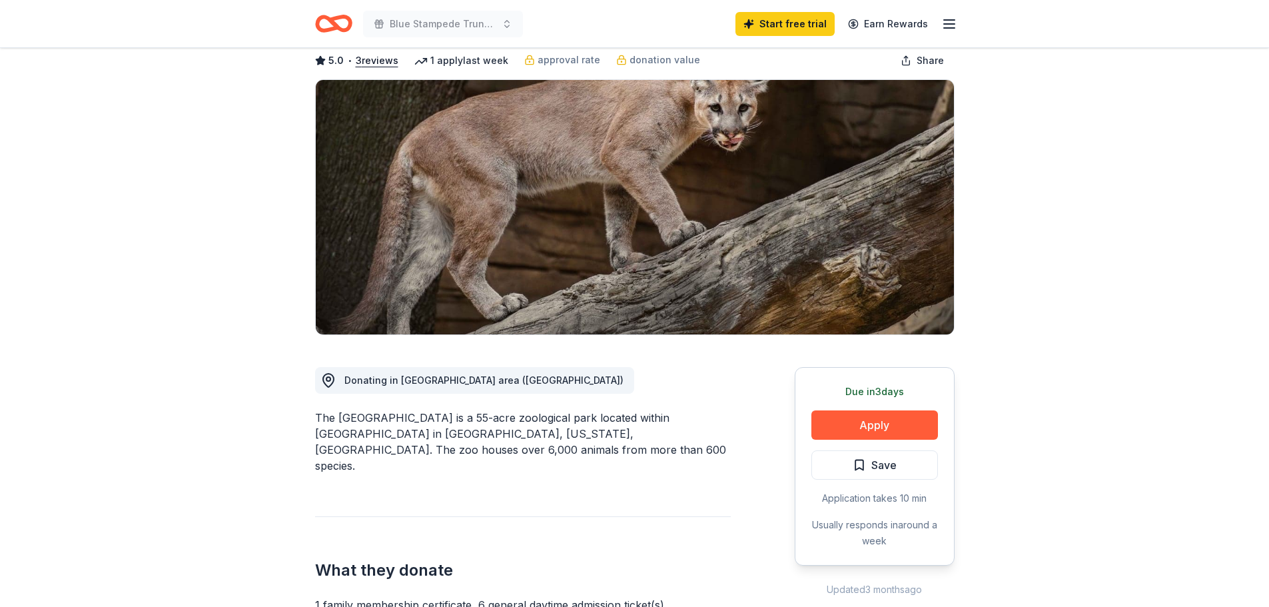
scroll to position [67, 0]
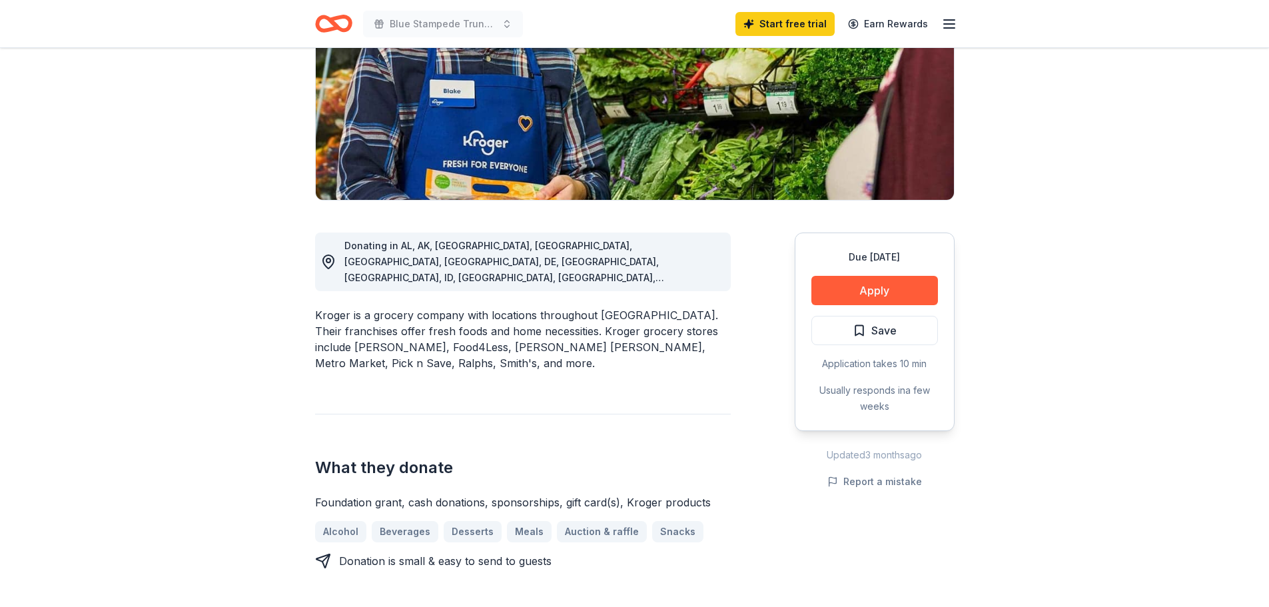
scroll to position [200, 0]
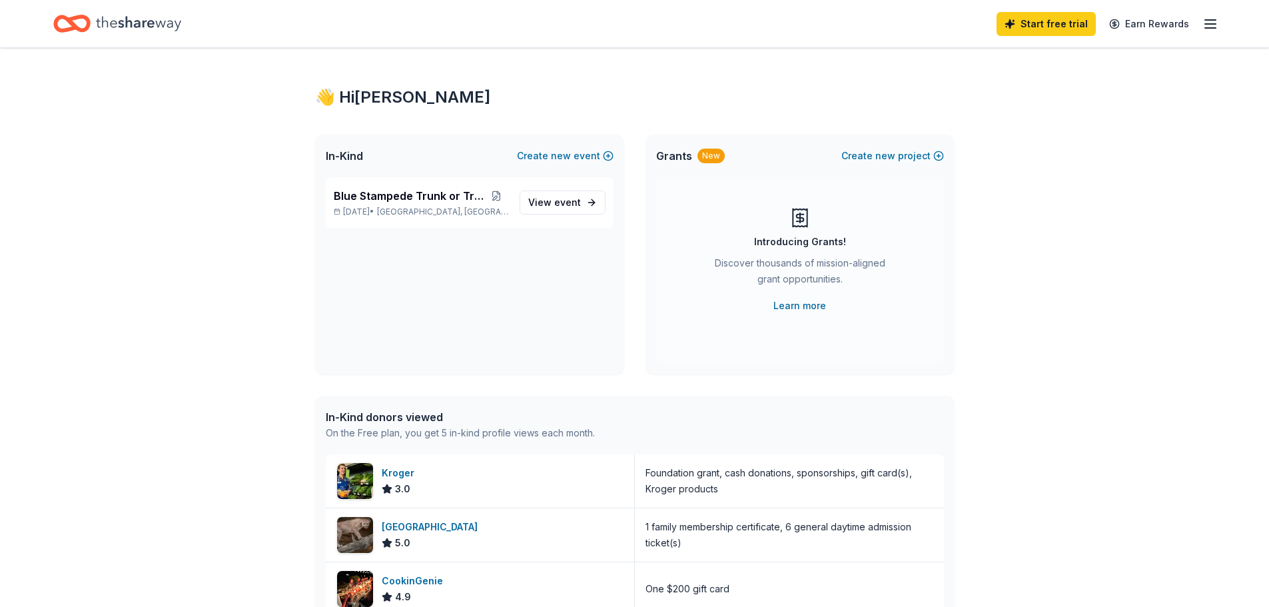
scroll to position [1, 0]
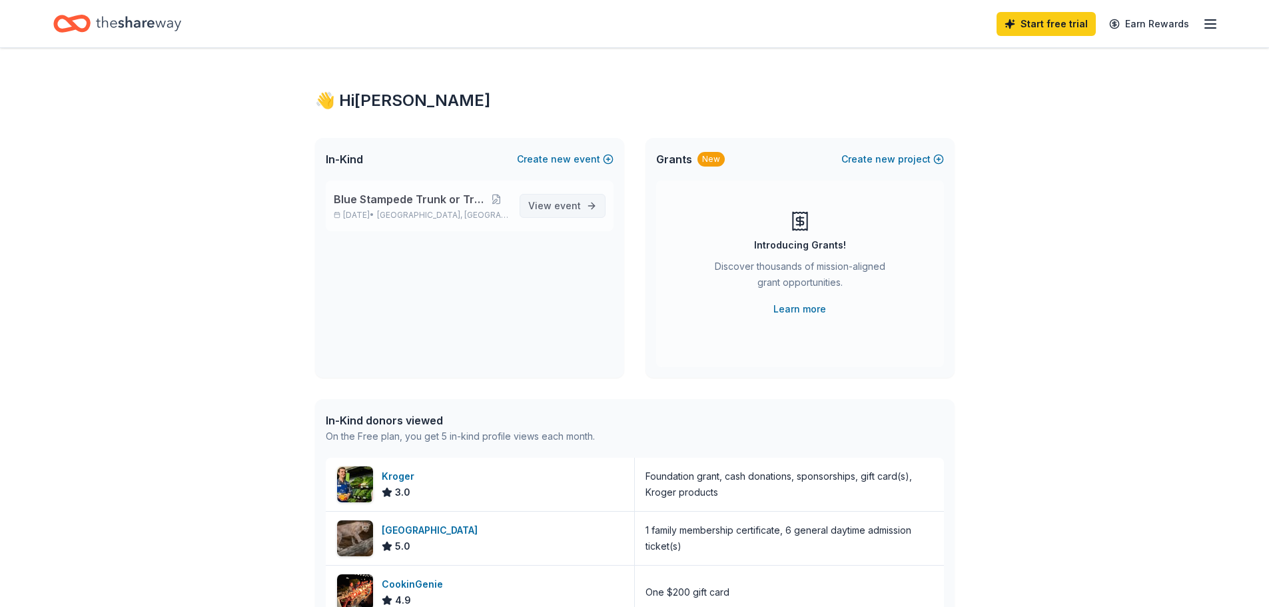
click at [561, 201] on span "event" at bounding box center [567, 205] width 27 height 11
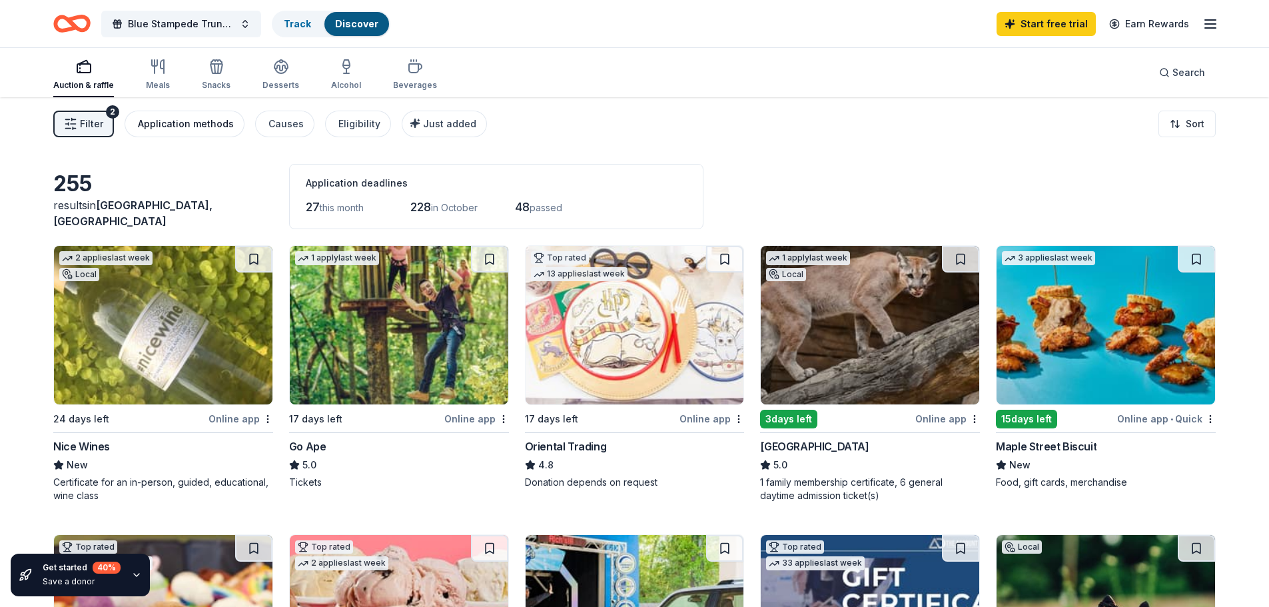
click at [178, 124] on div "Application methods" at bounding box center [186, 124] width 96 height 16
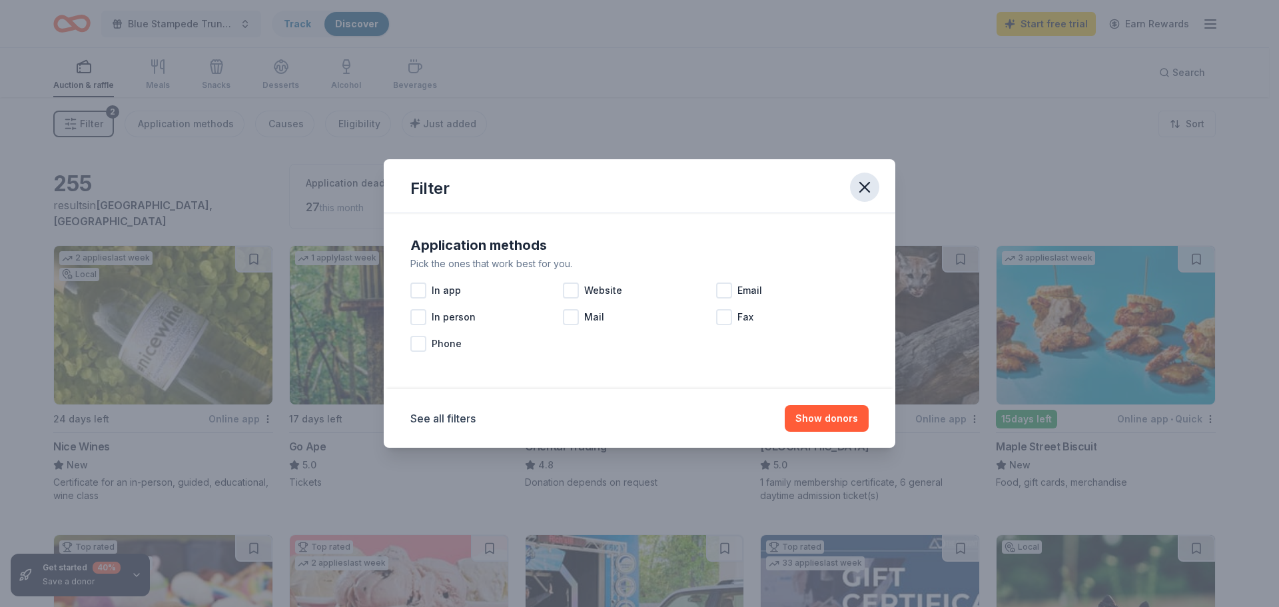
click at [870, 183] on icon "button" at bounding box center [865, 187] width 19 height 19
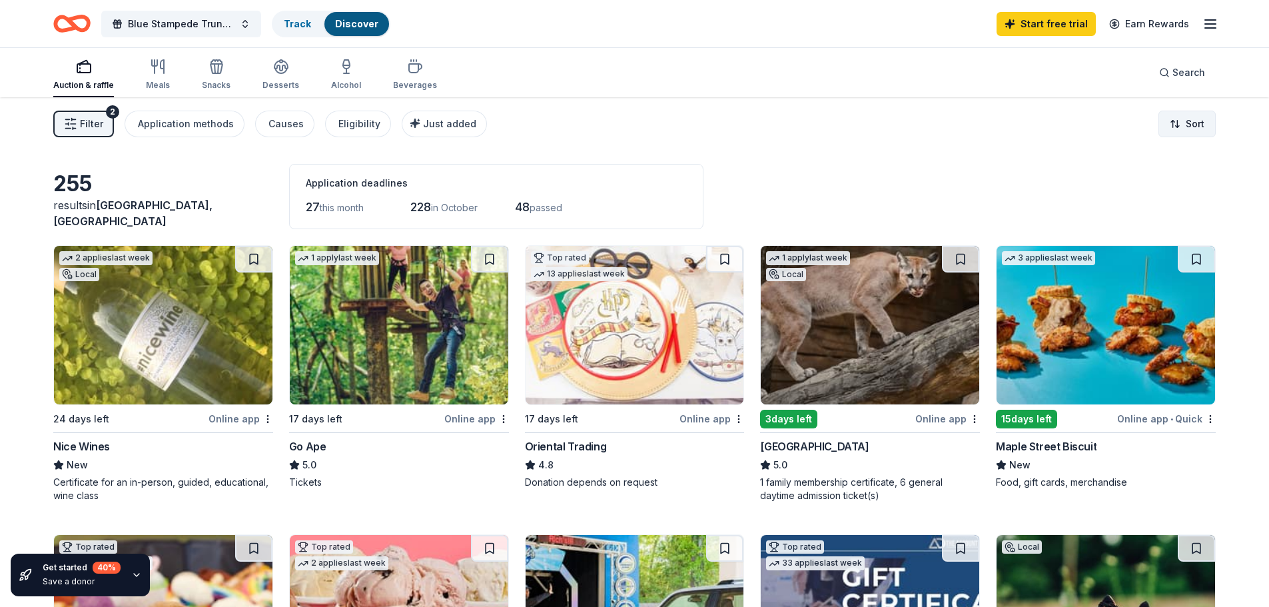
click at [1207, 125] on html "Blue Stampede Trunk or Treat Track Discover Start free trial Earn Rewards Aucti…" at bounding box center [634, 303] width 1269 height 607
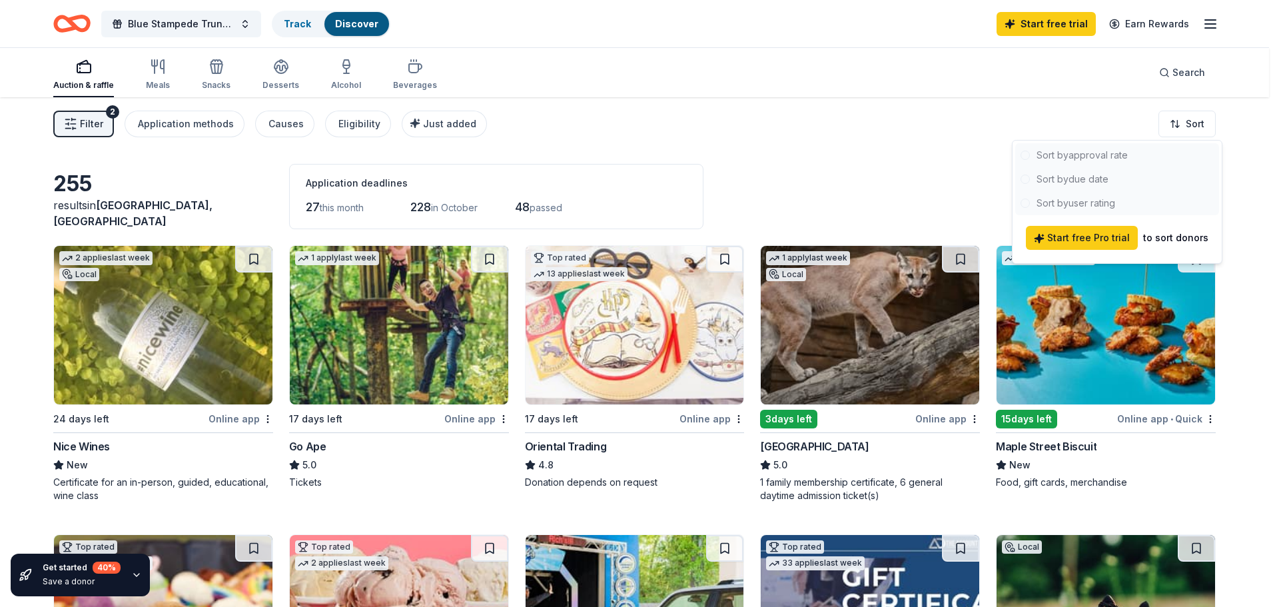
click at [934, 141] on html "Blue Stampede Trunk or Treat Track Discover Start free trial Earn Rewards Aucti…" at bounding box center [639, 303] width 1279 height 607
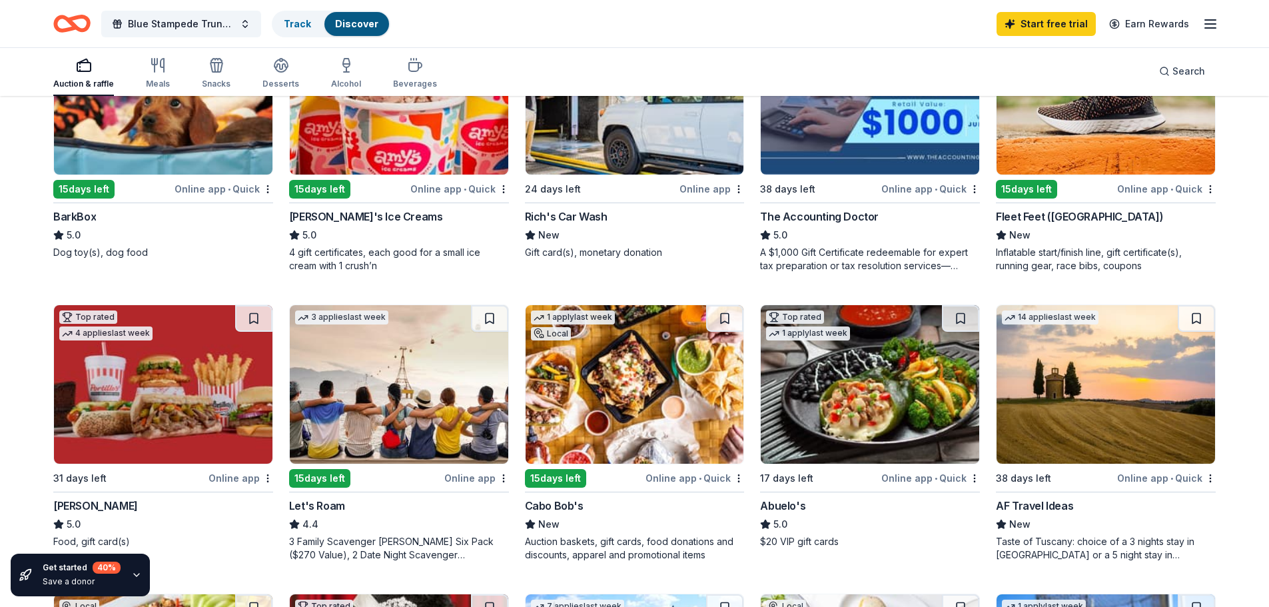
scroll to position [263, 0]
